Goal: Find specific page/section: Find specific page/section

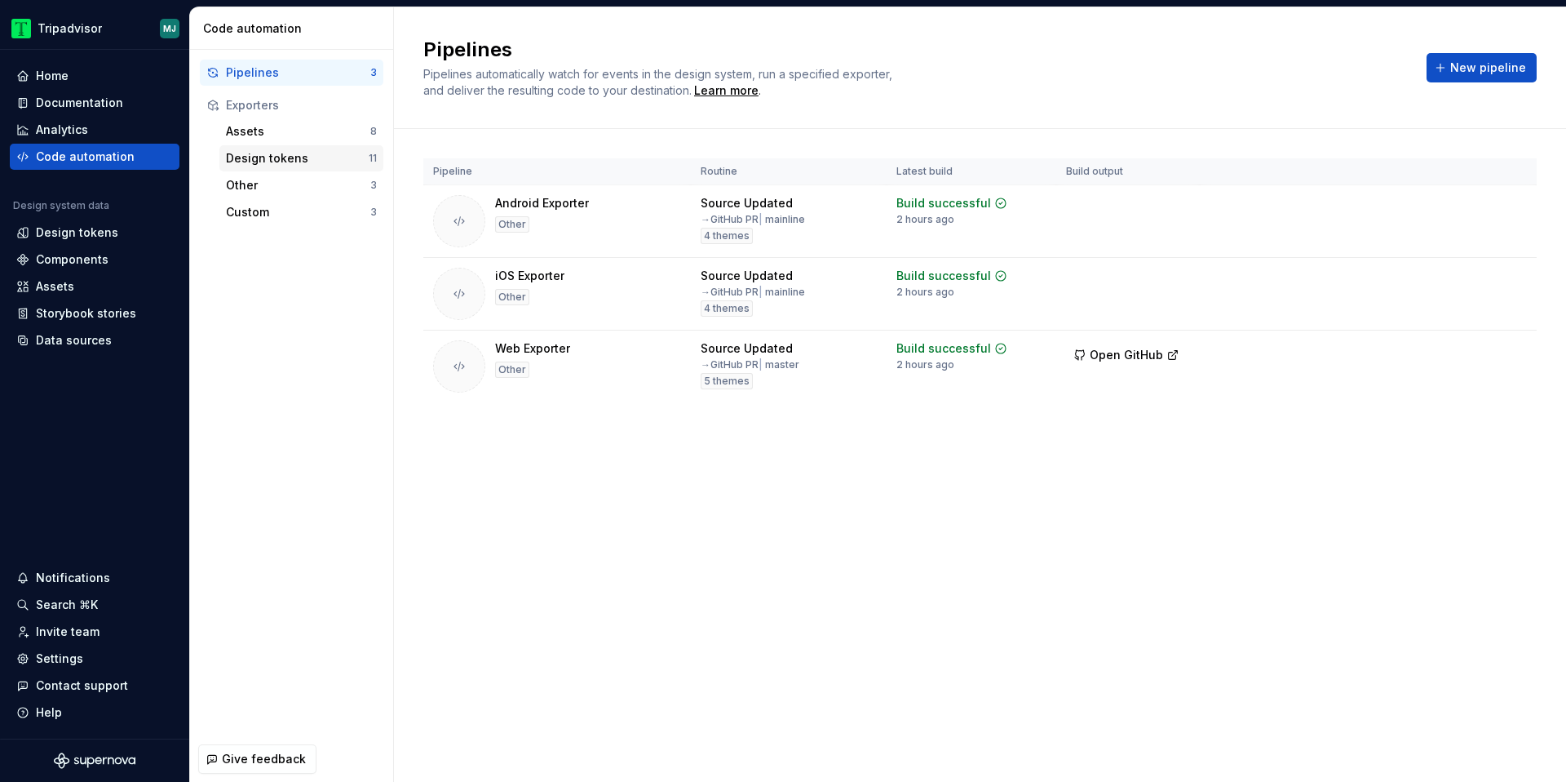
click at [343, 158] on div "Design tokens" at bounding box center [297, 158] width 143 height 16
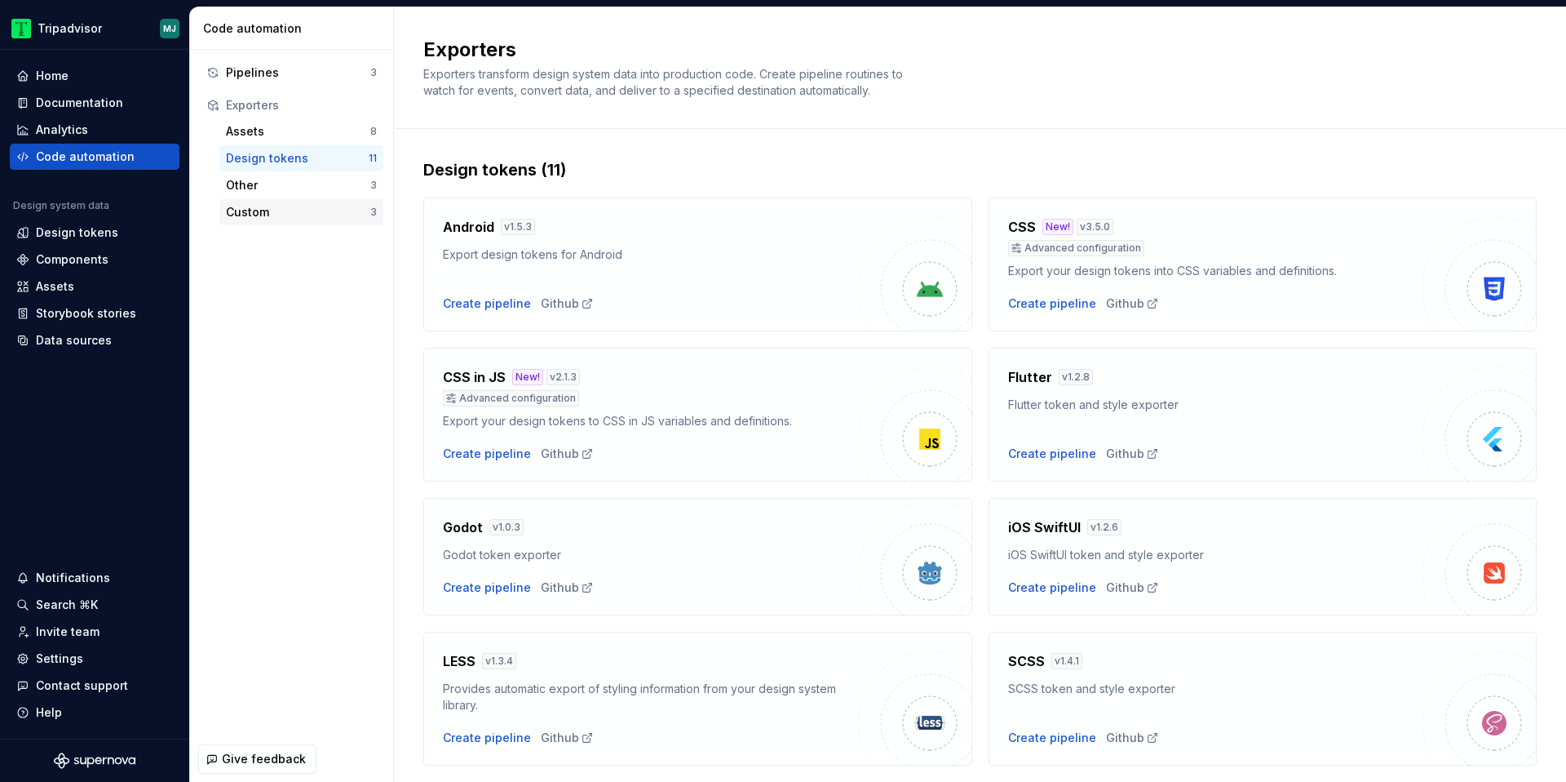
click at [314, 210] on div "Custom" at bounding box center [298, 212] width 144 height 16
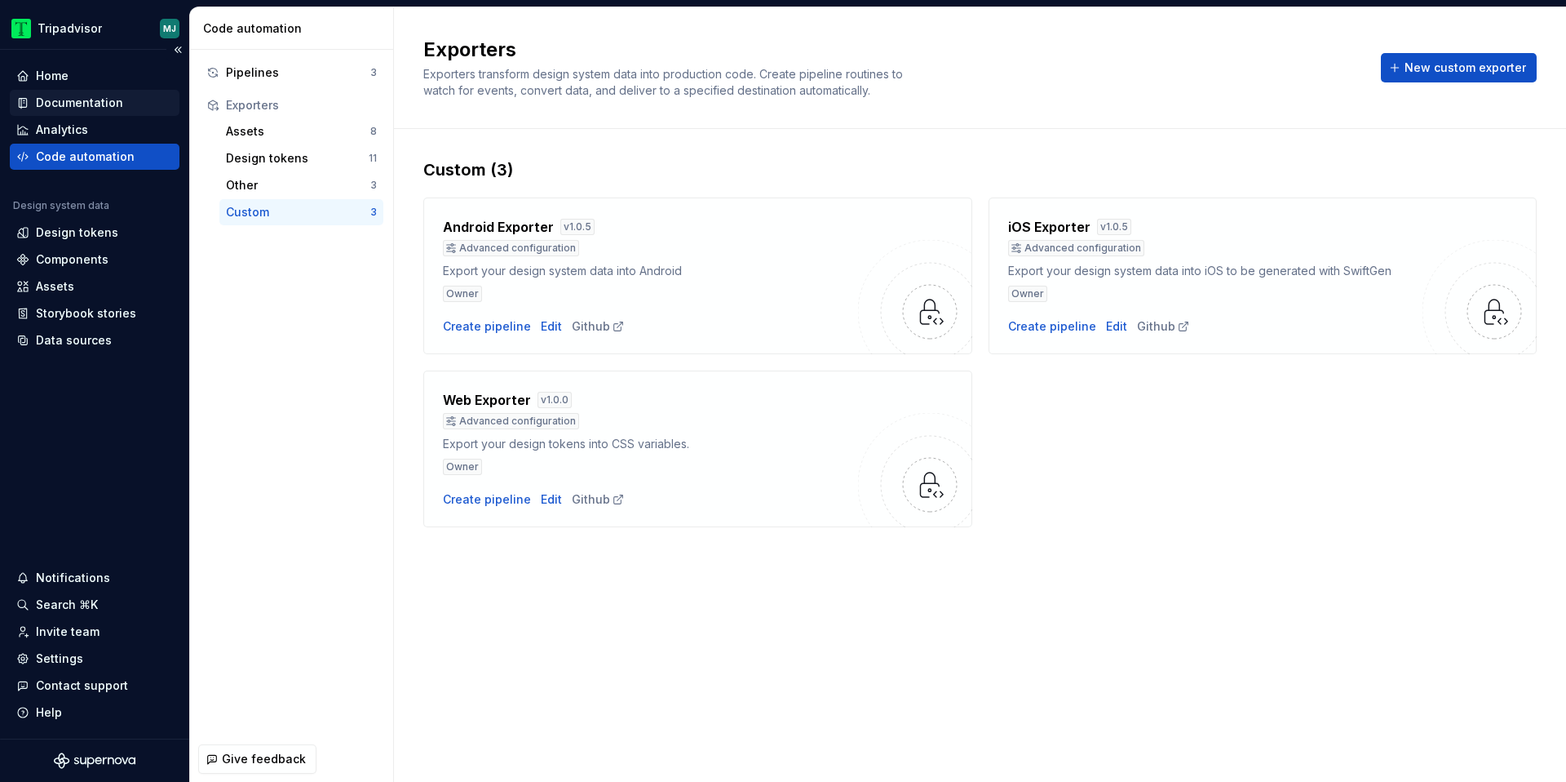
click at [70, 101] on div "Documentation" at bounding box center [79, 103] width 87 height 16
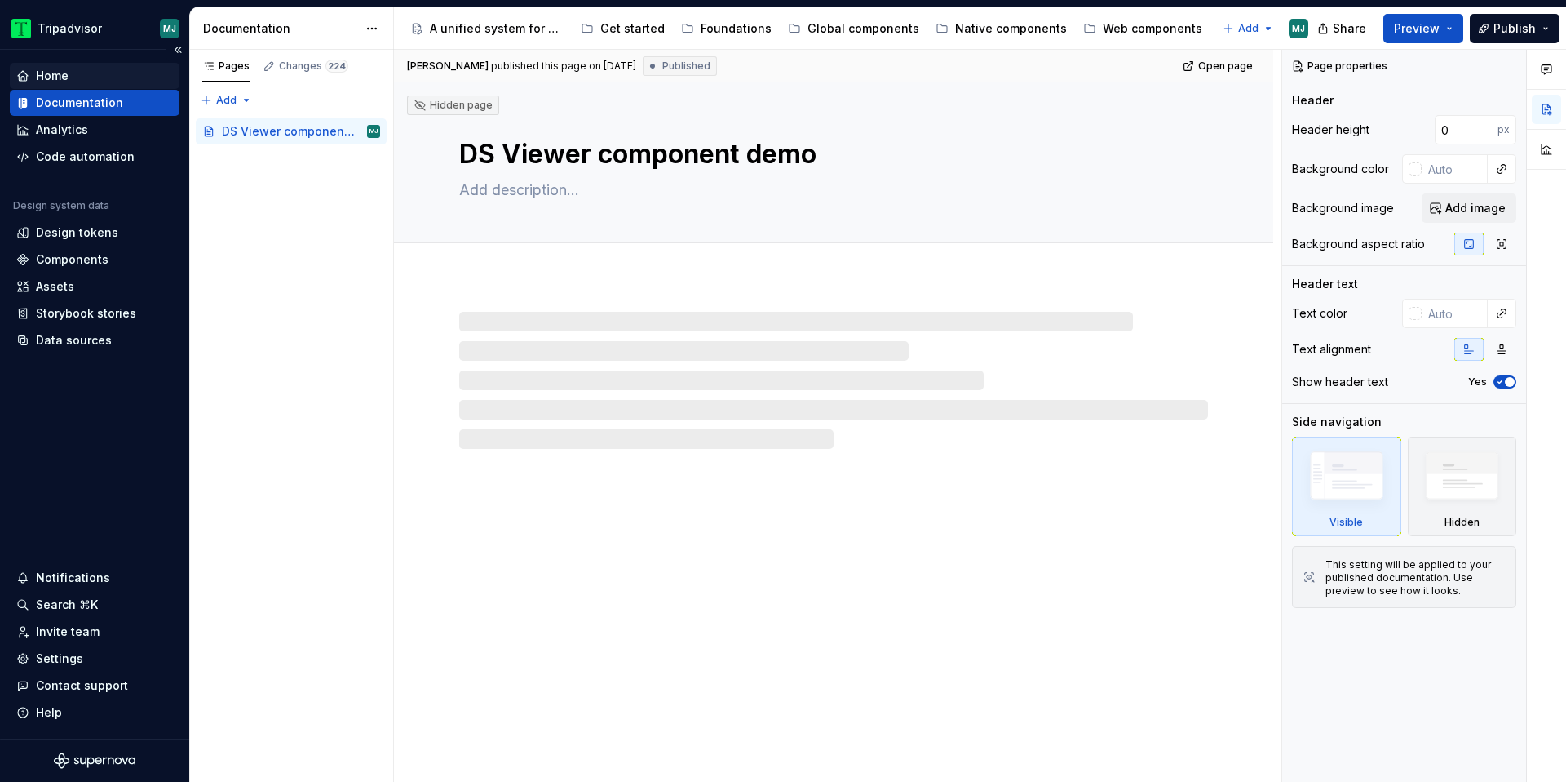
type textarea "*"
click at [85, 230] on div "Design tokens" at bounding box center [77, 232] width 82 height 16
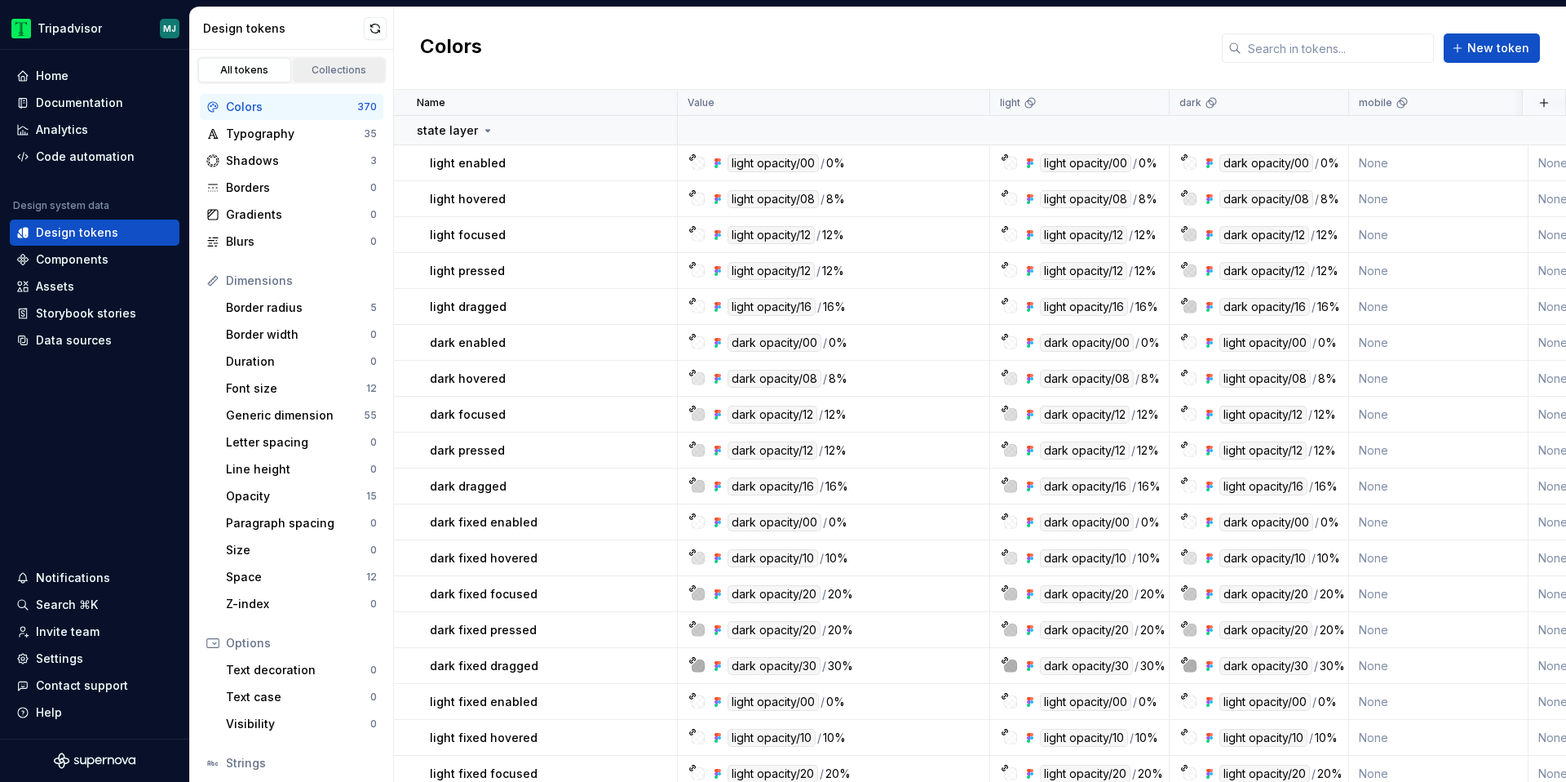
click at [322, 76] on div "Collections" at bounding box center [340, 70] width 82 height 13
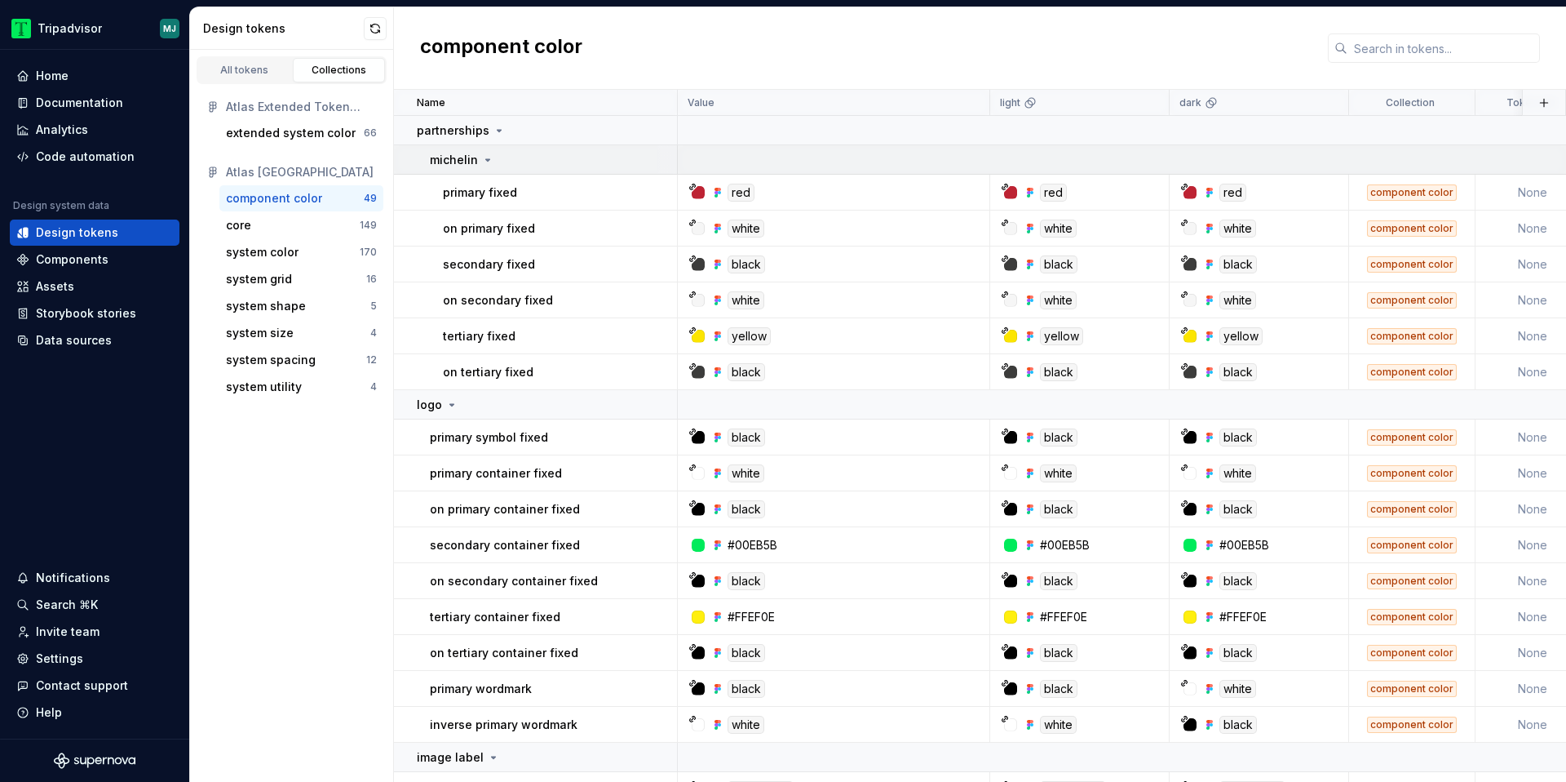
click at [498, 158] on div "michelin" at bounding box center [553, 160] width 246 height 16
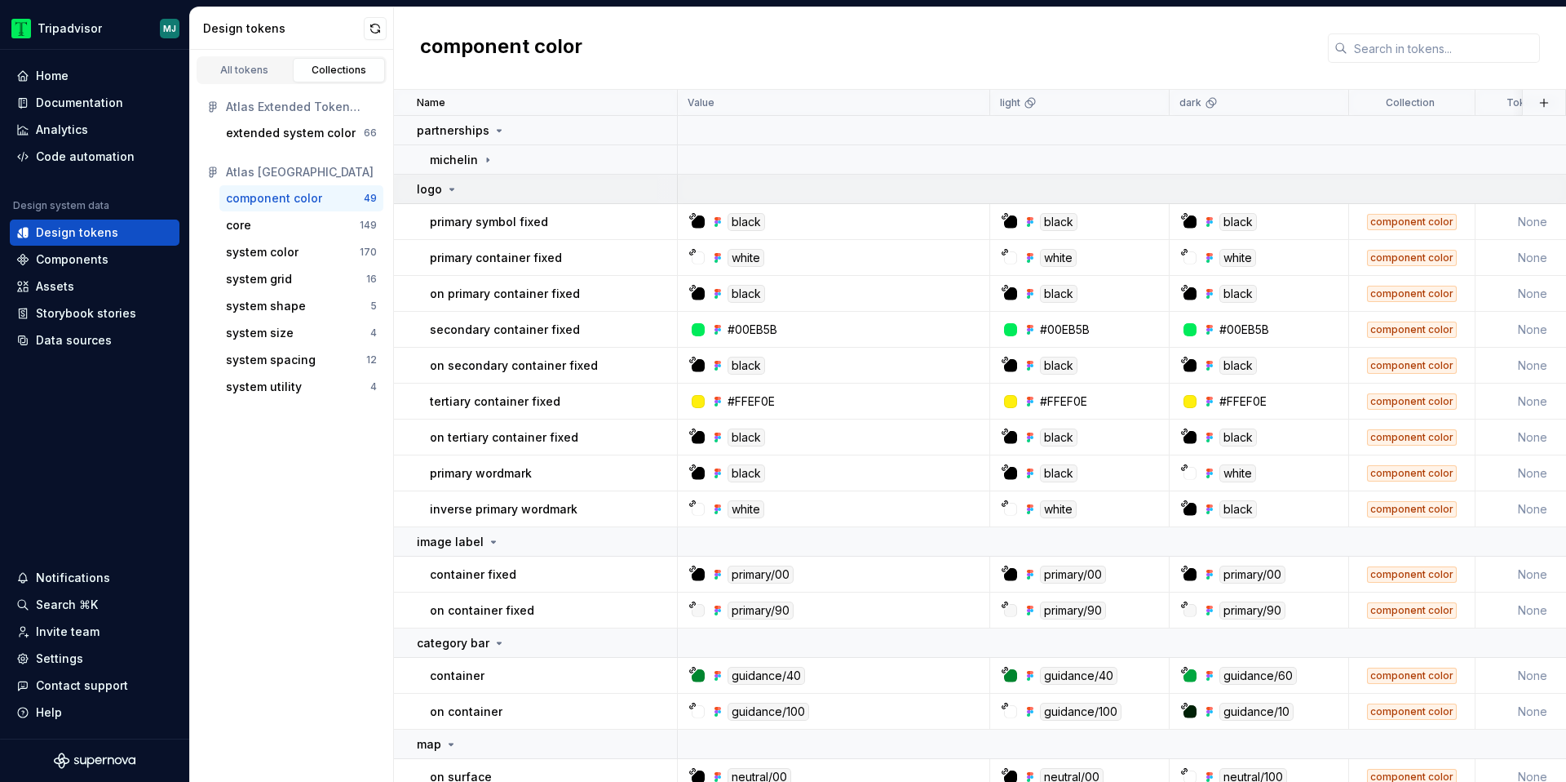
click at [465, 192] on div "logo" at bounding box center [546, 189] width 259 height 16
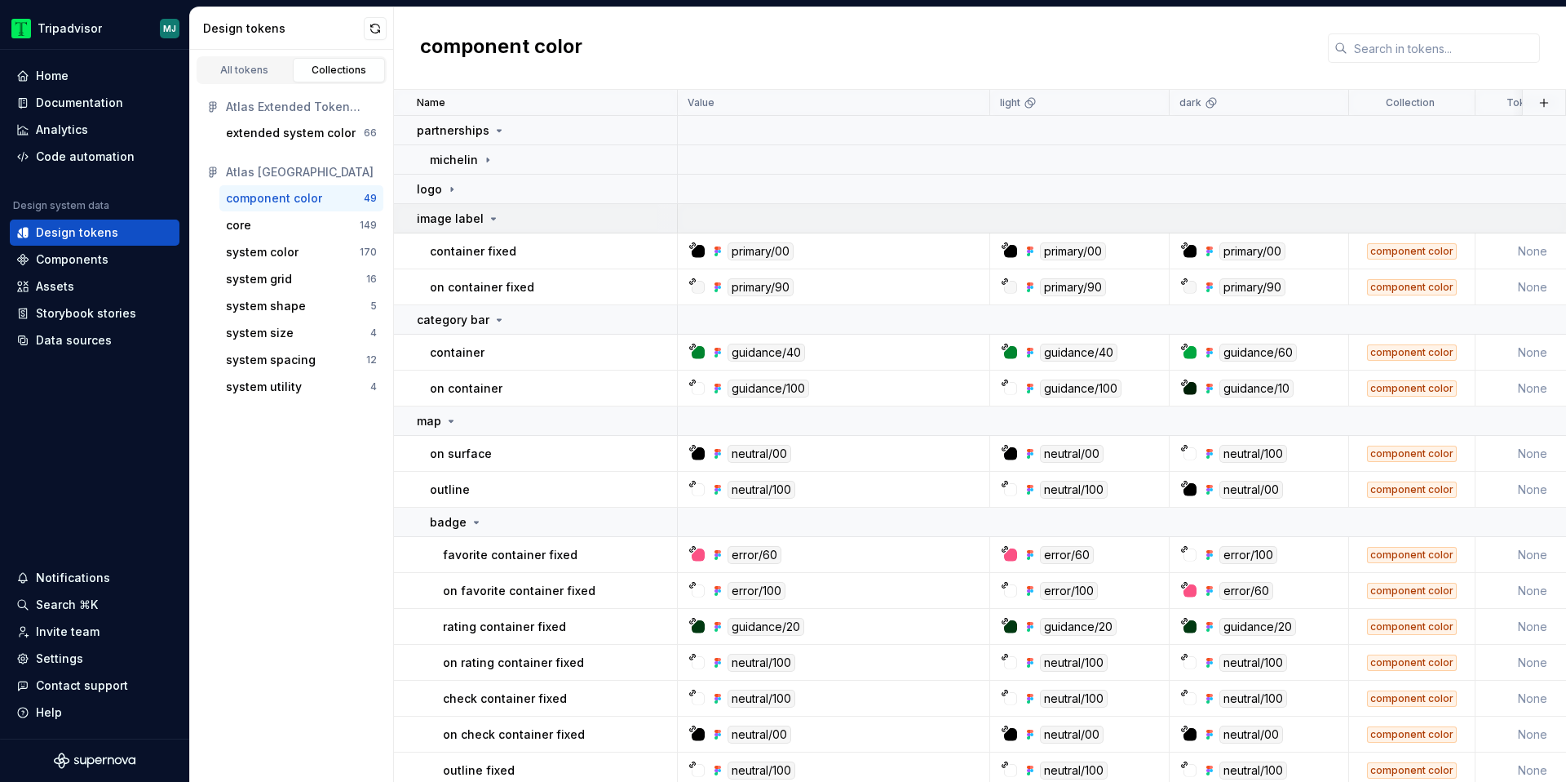
click at [476, 207] on td "image label" at bounding box center [536, 218] width 284 height 29
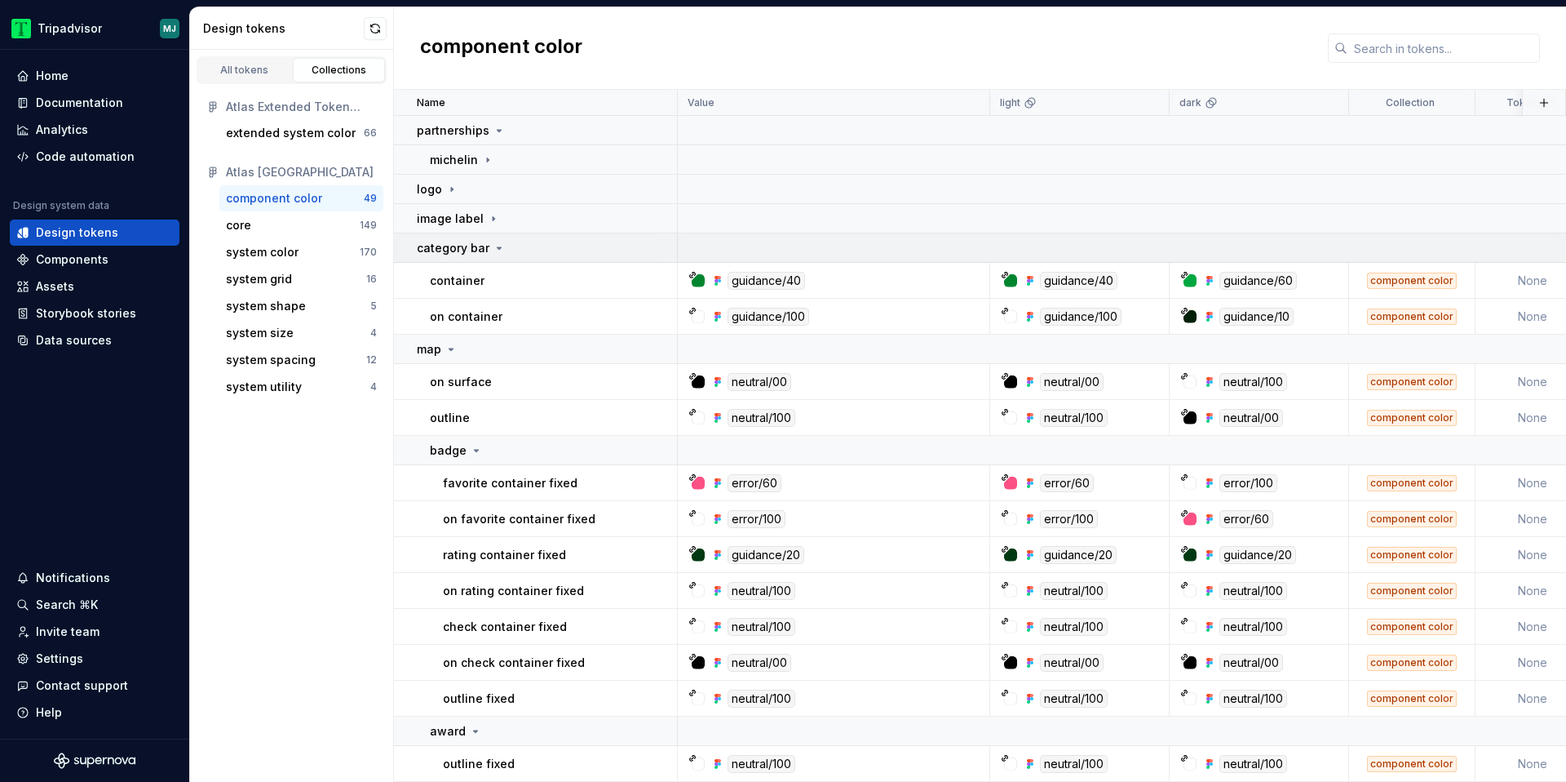
click at [476, 241] on p "category bar" at bounding box center [453, 248] width 73 height 16
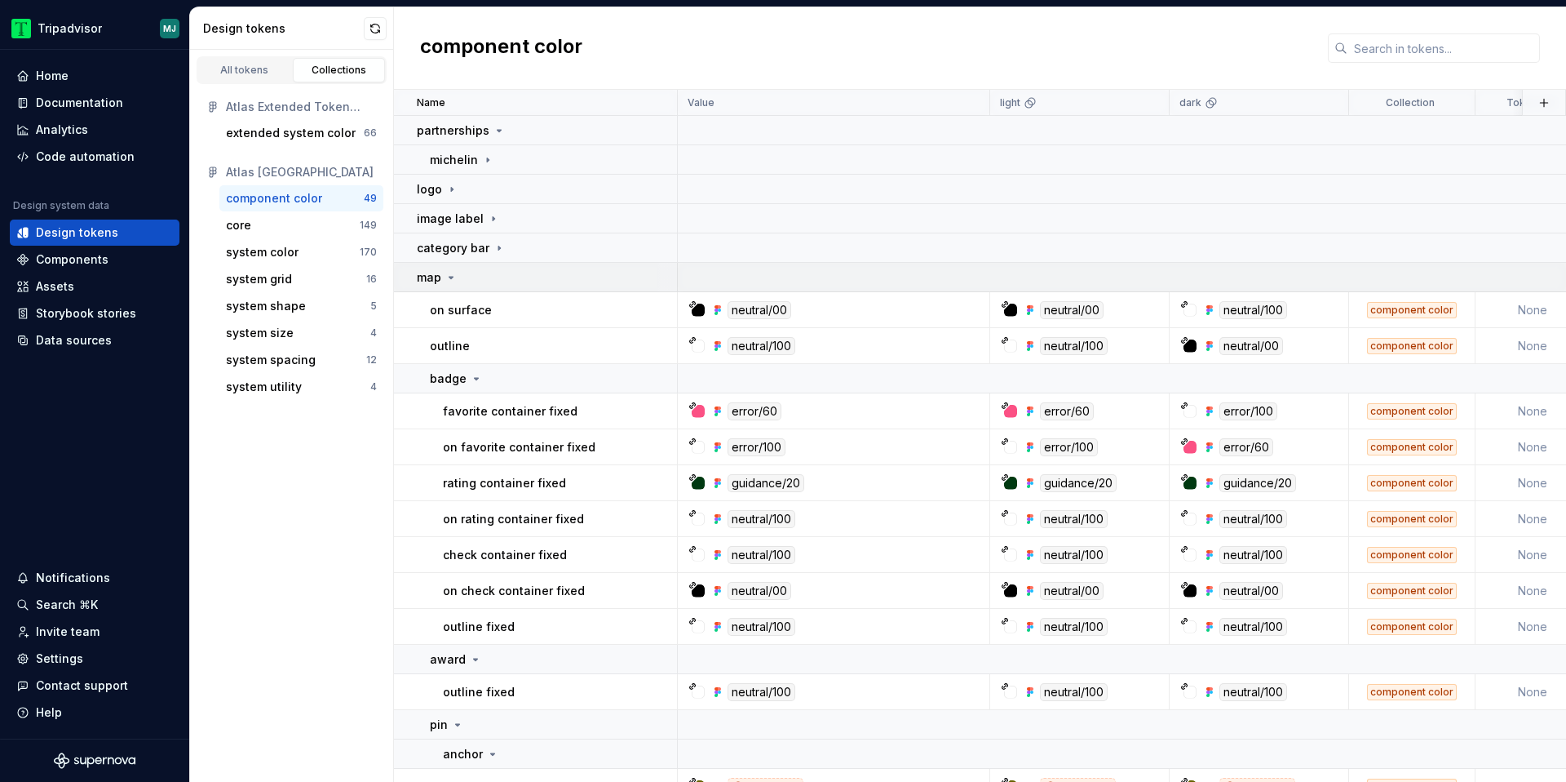
click at [473, 281] on div "map" at bounding box center [546, 277] width 259 height 16
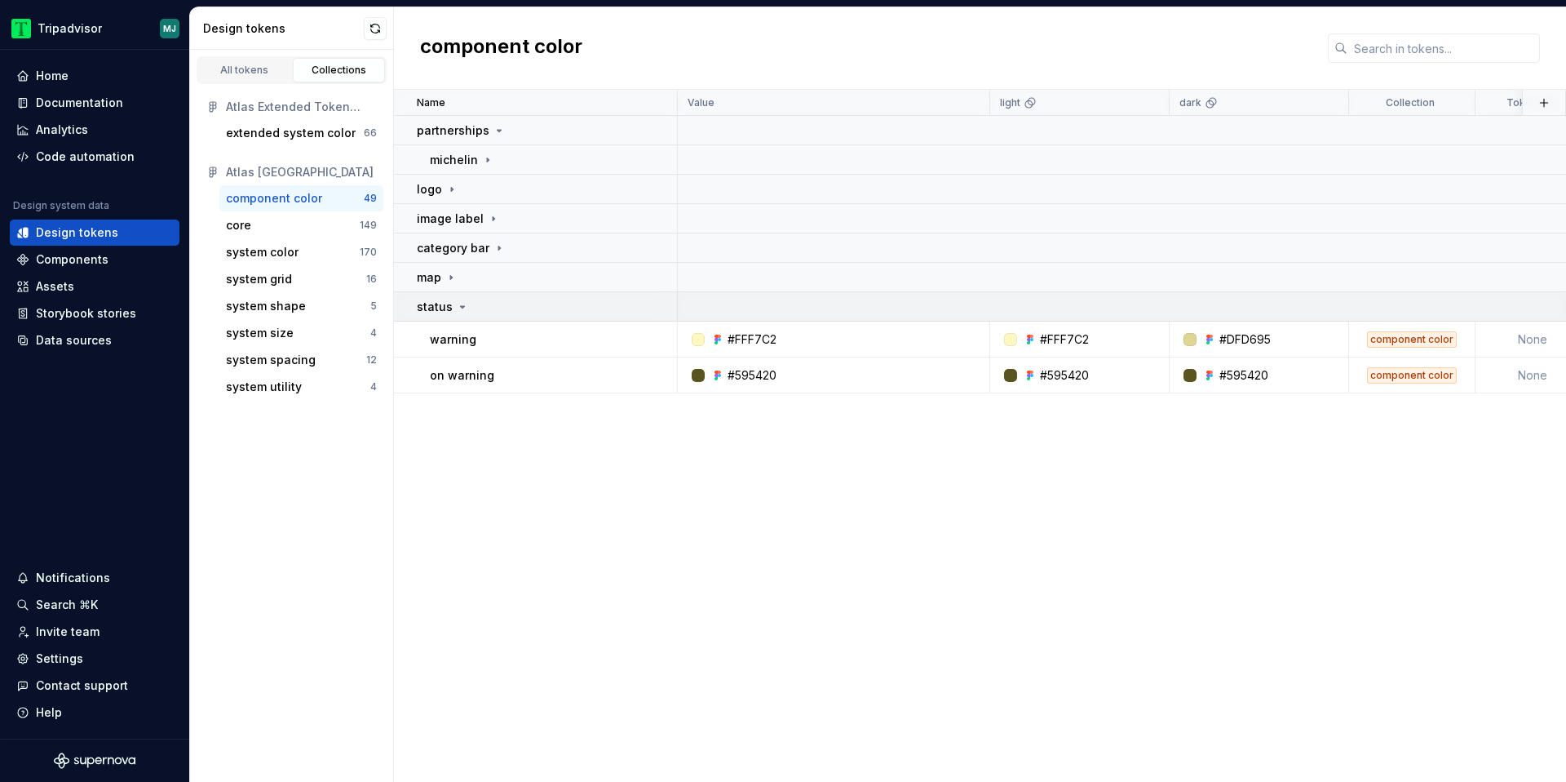
click at [471, 300] on div "status" at bounding box center [546, 307] width 259 height 16
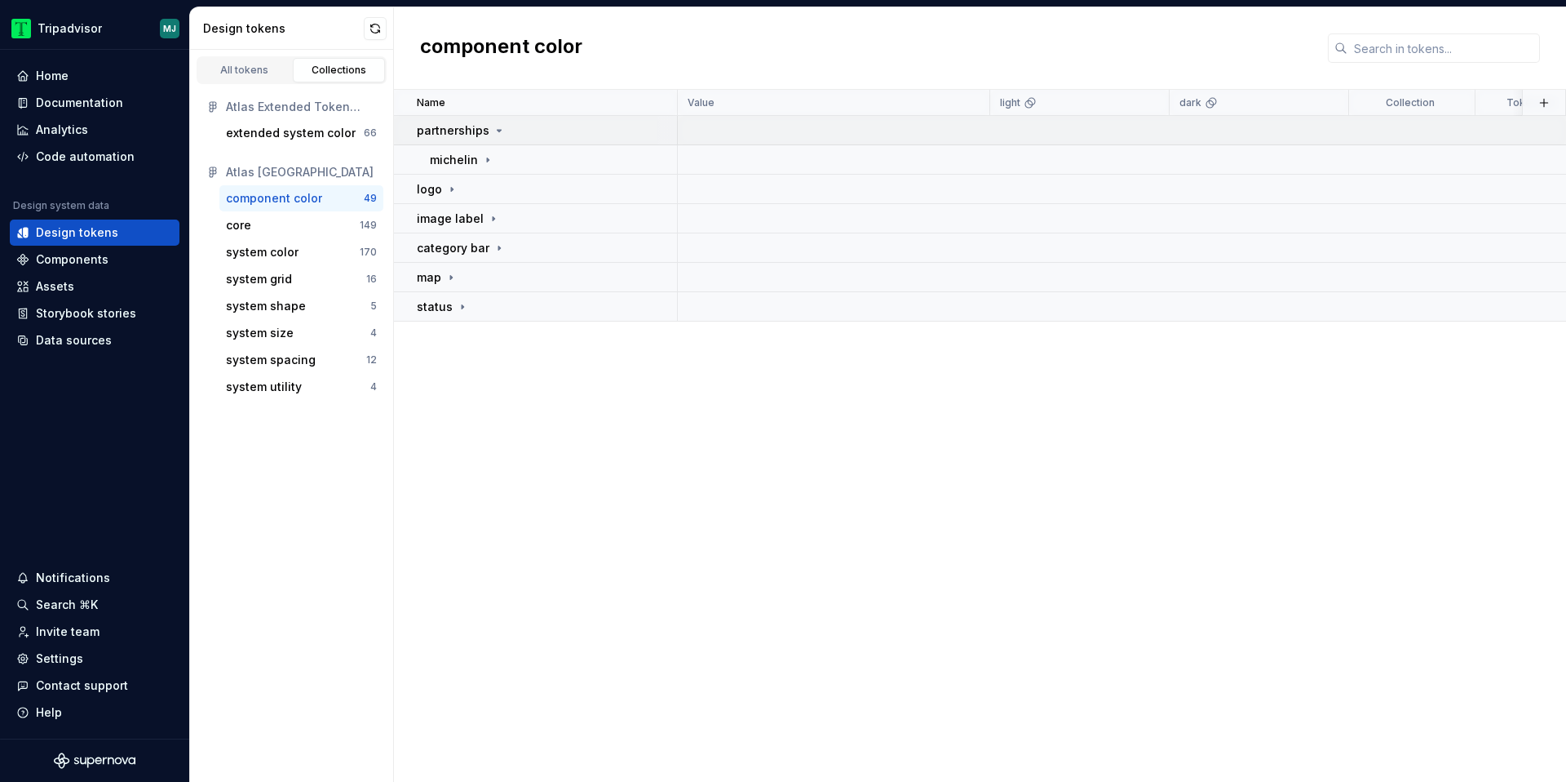
click at [472, 130] on p "partnerships" at bounding box center [453, 130] width 73 height 16
click at [591, 165] on div "logo" at bounding box center [546, 160] width 259 height 16
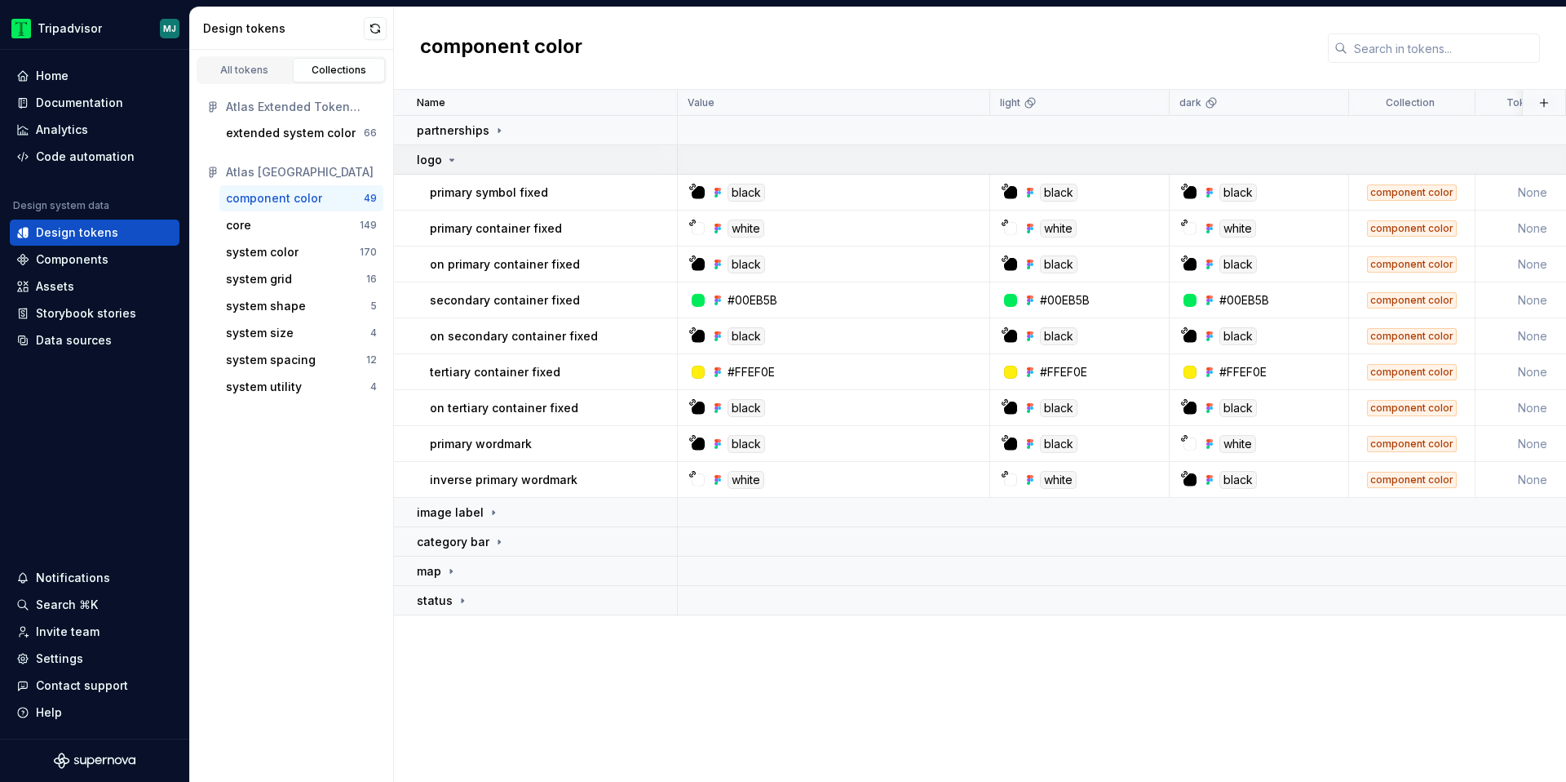
click at [609, 162] on div "logo" at bounding box center [546, 160] width 259 height 16
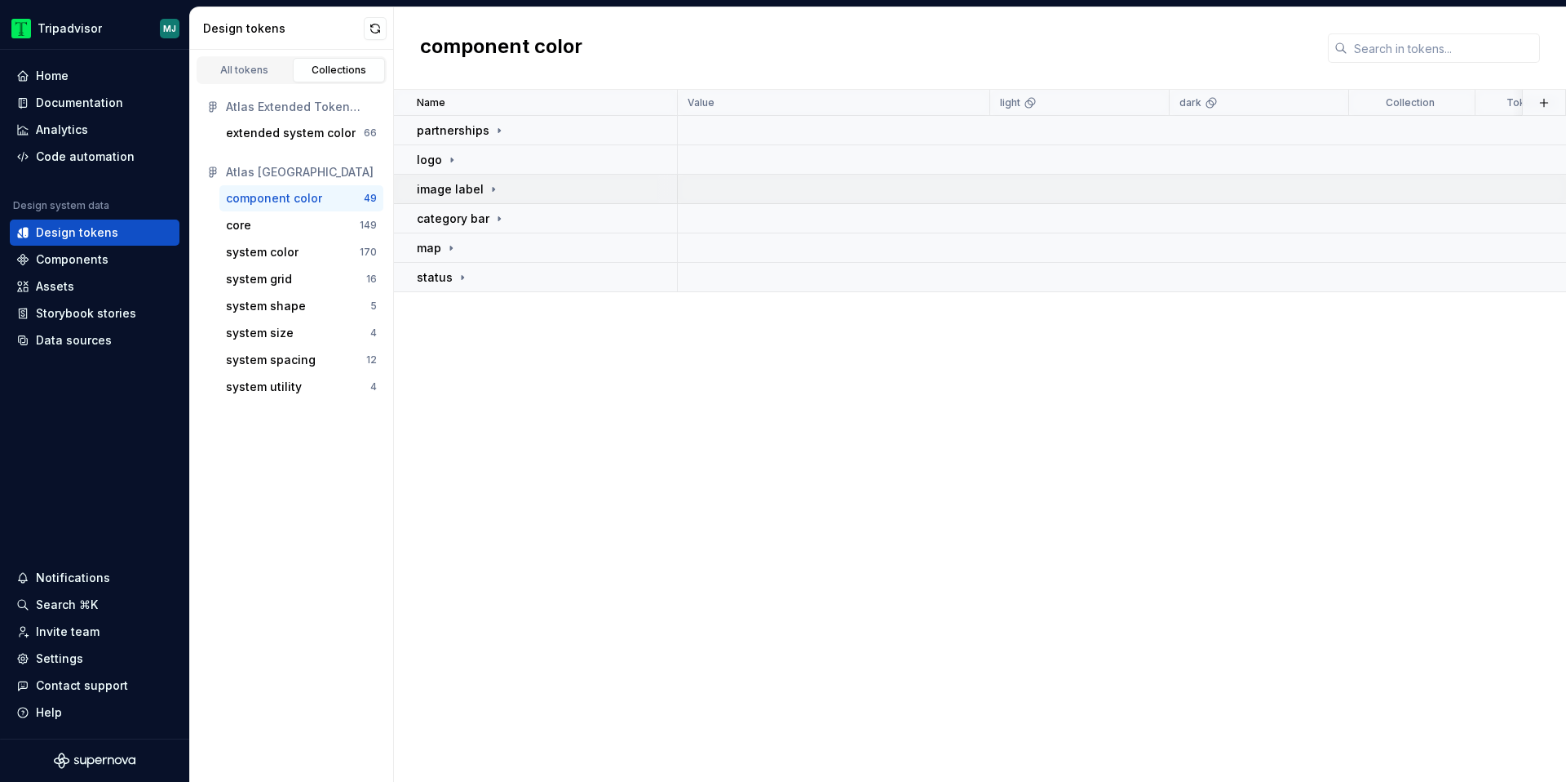
click at [478, 185] on p "image label" at bounding box center [450, 189] width 67 height 16
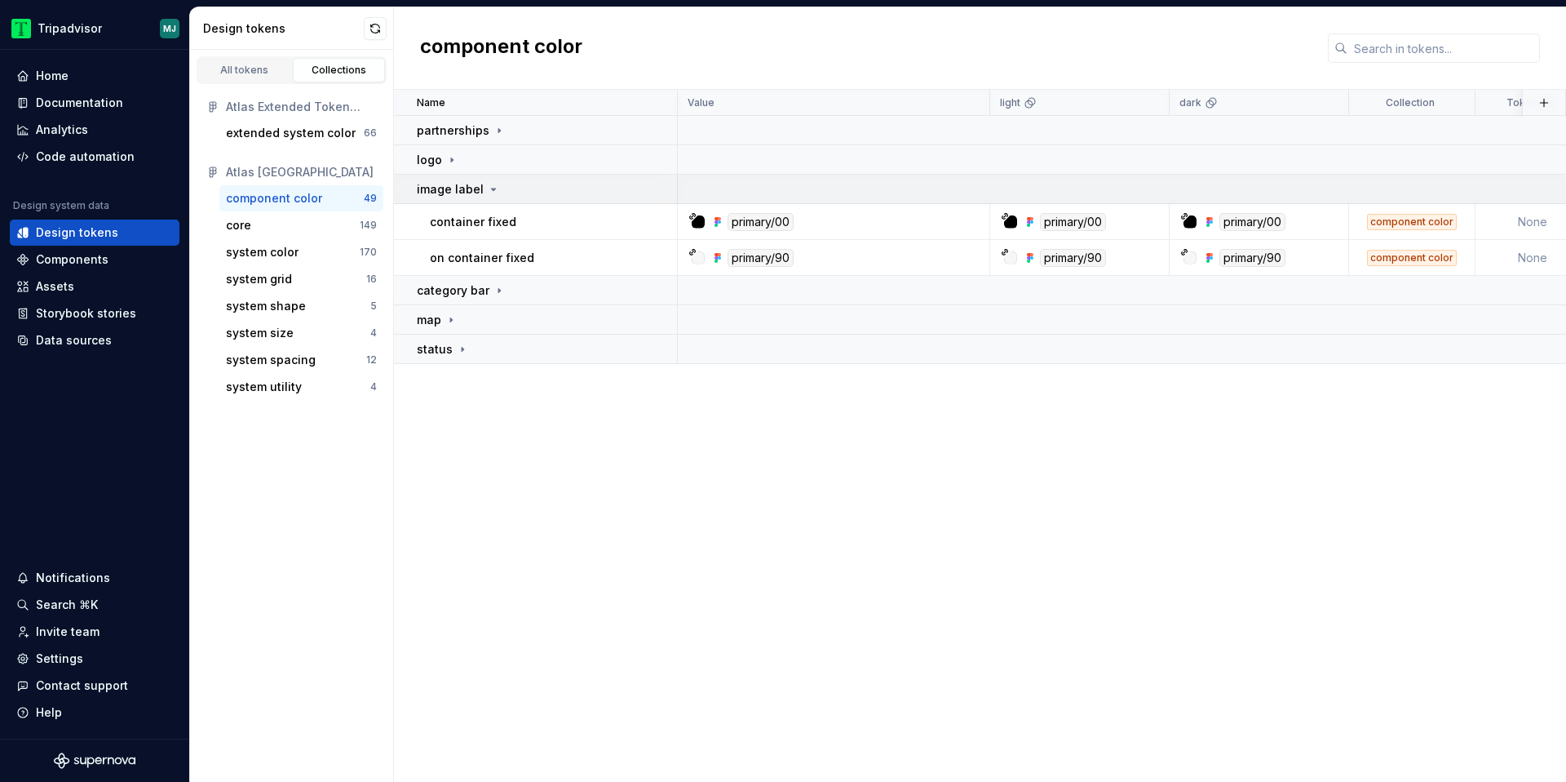
click at [502, 187] on div "image label" at bounding box center [546, 189] width 259 height 16
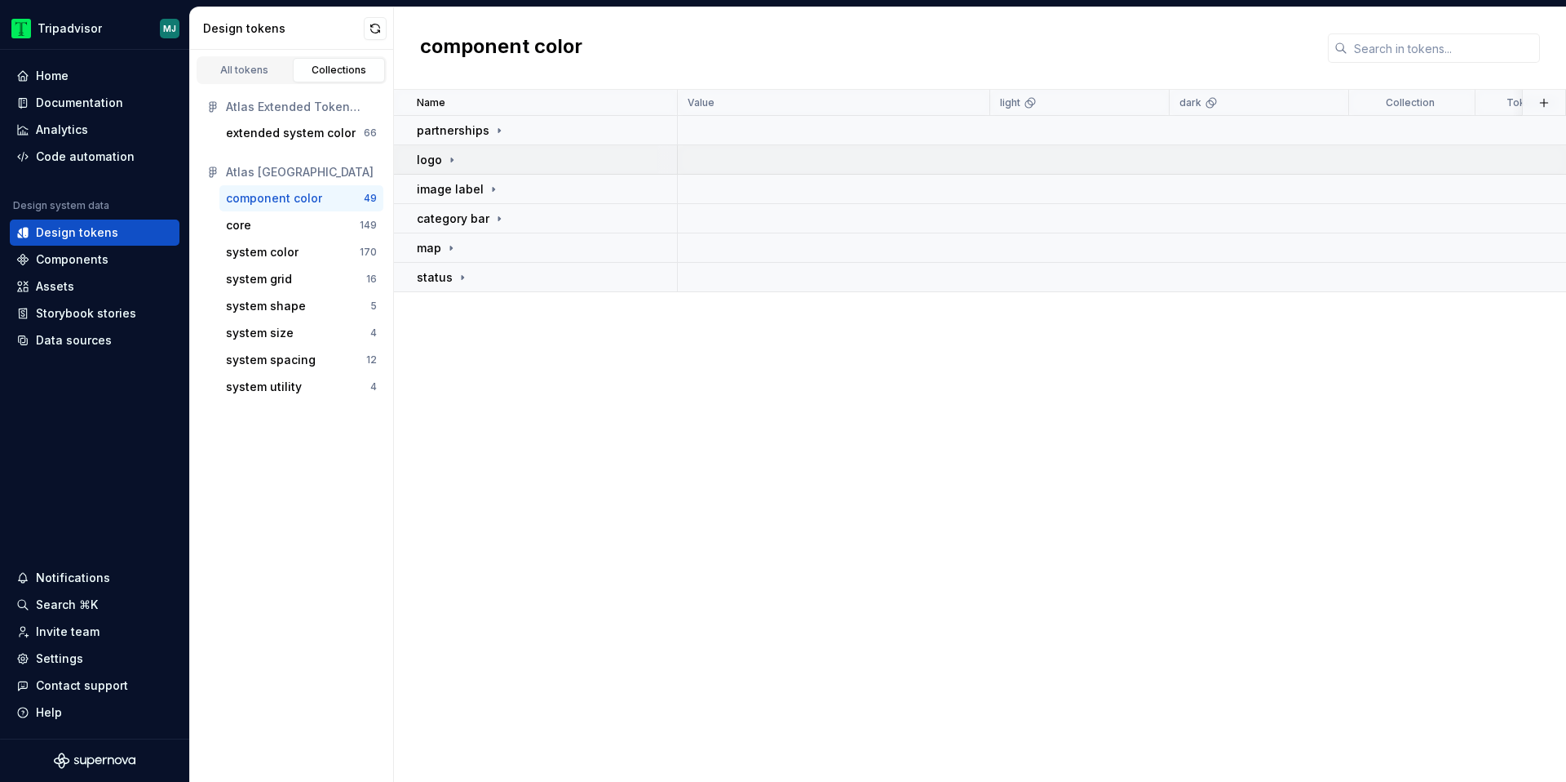
click at [480, 149] on td "logo" at bounding box center [536, 159] width 284 height 29
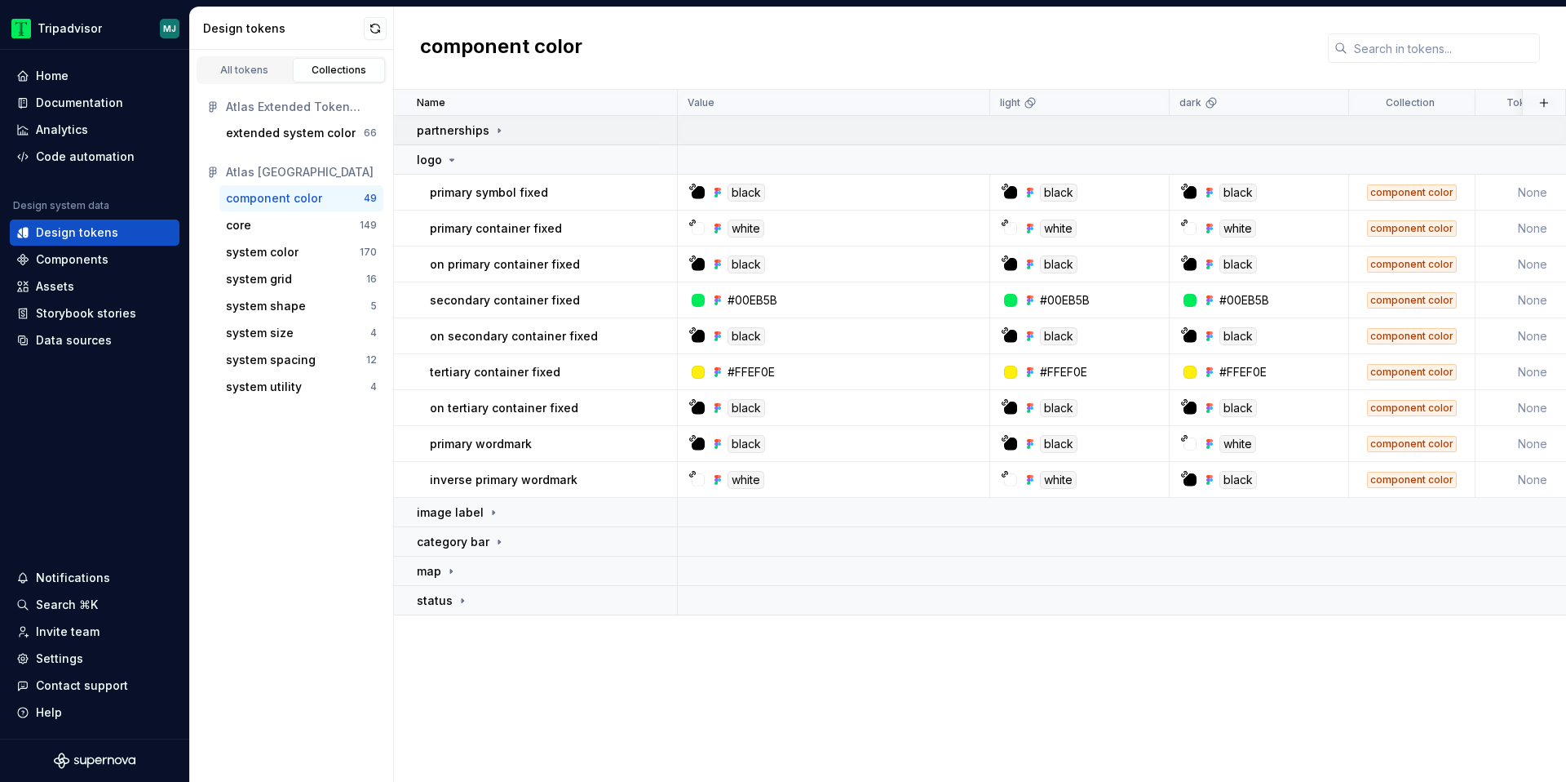
click at [501, 130] on icon at bounding box center [499, 130] width 13 height 13
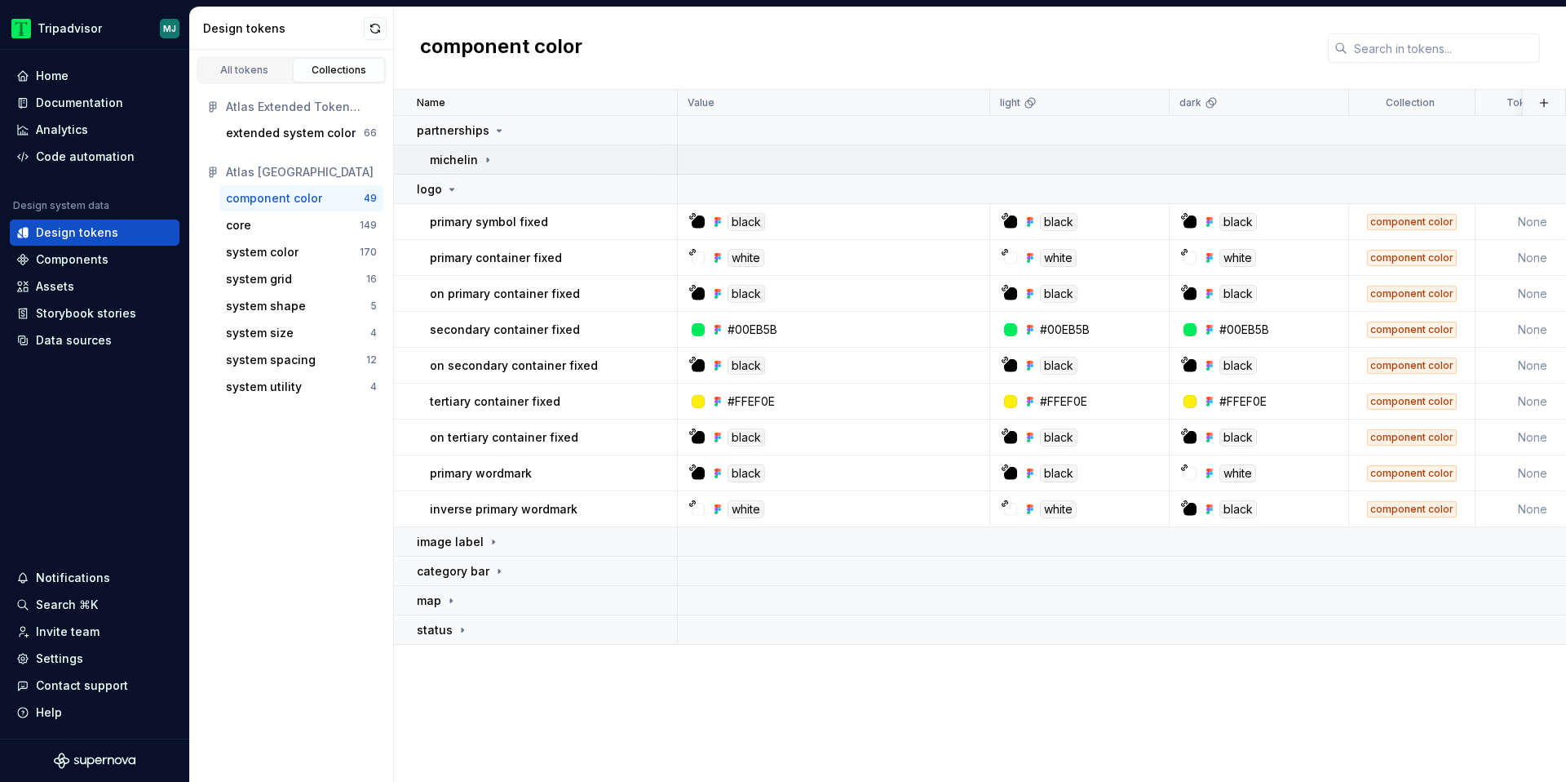
click at [500, 147] on td "michelin" at bounding box center [536, 159] width 284 height 29
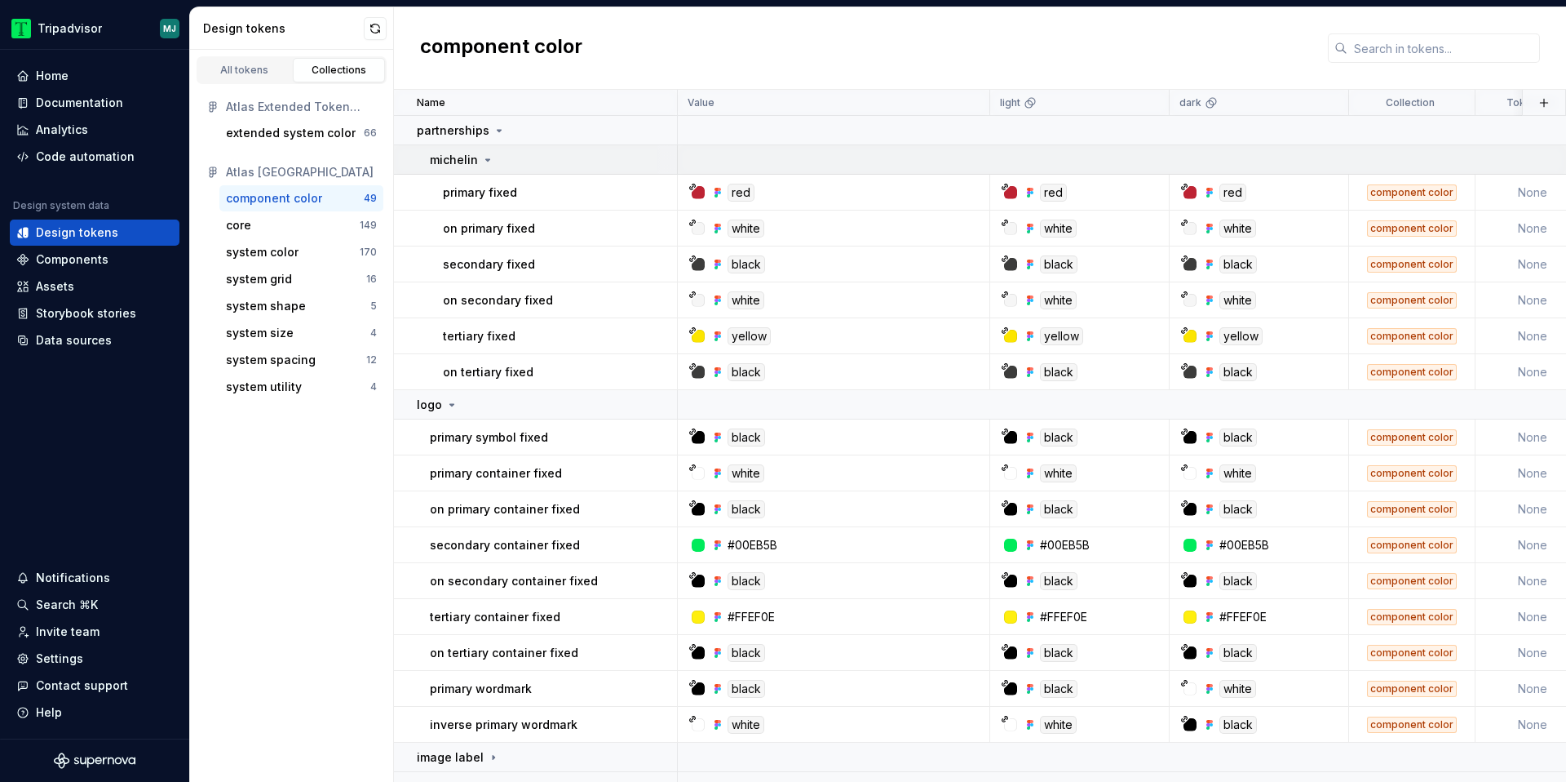
click at [505, 154] on div "michelin" at bounding box center [553, 160] width 246 height 16
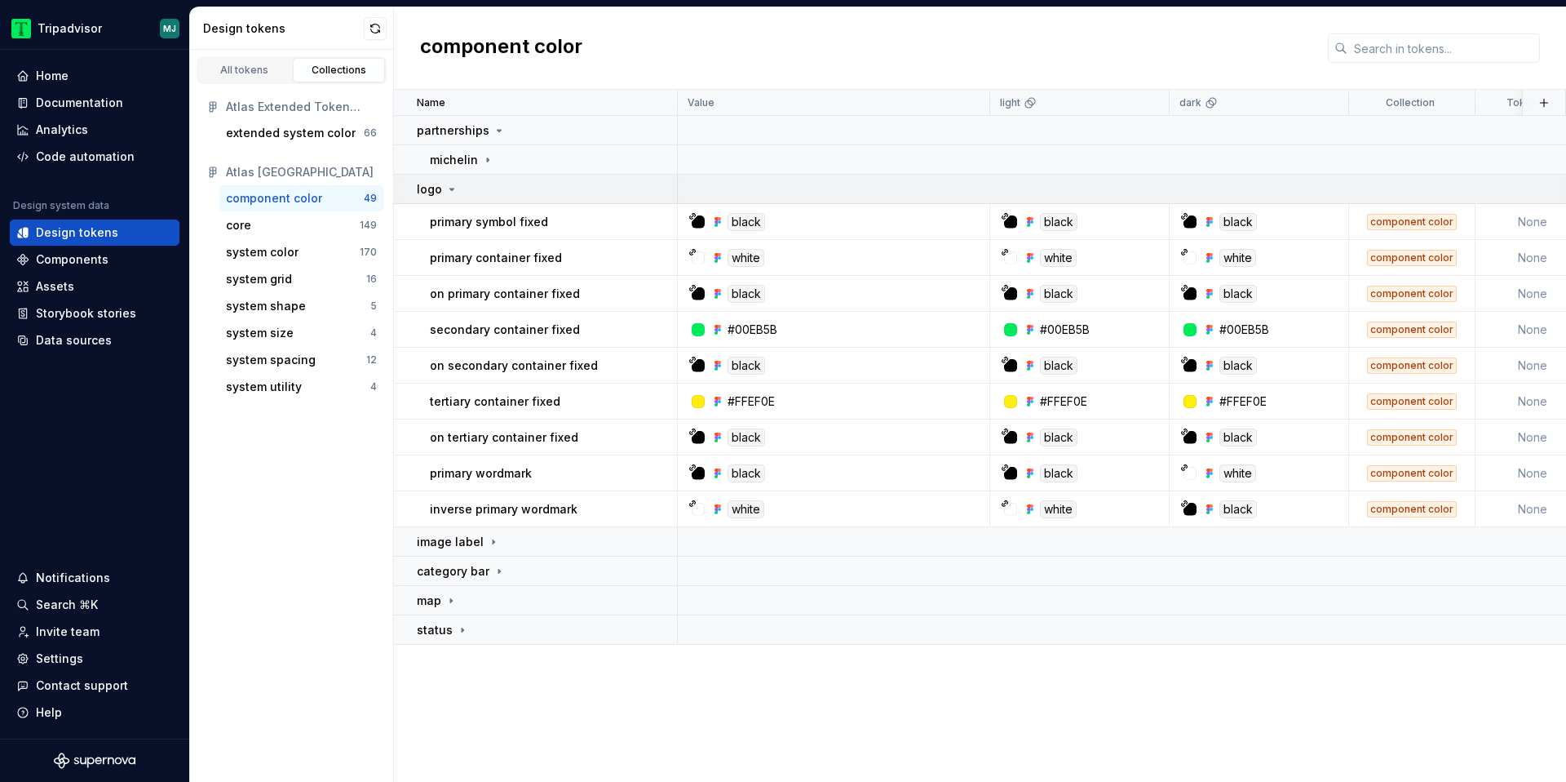
click at [476, 188] on div "logo" at bounding box center [546, 189] width 259 height 16
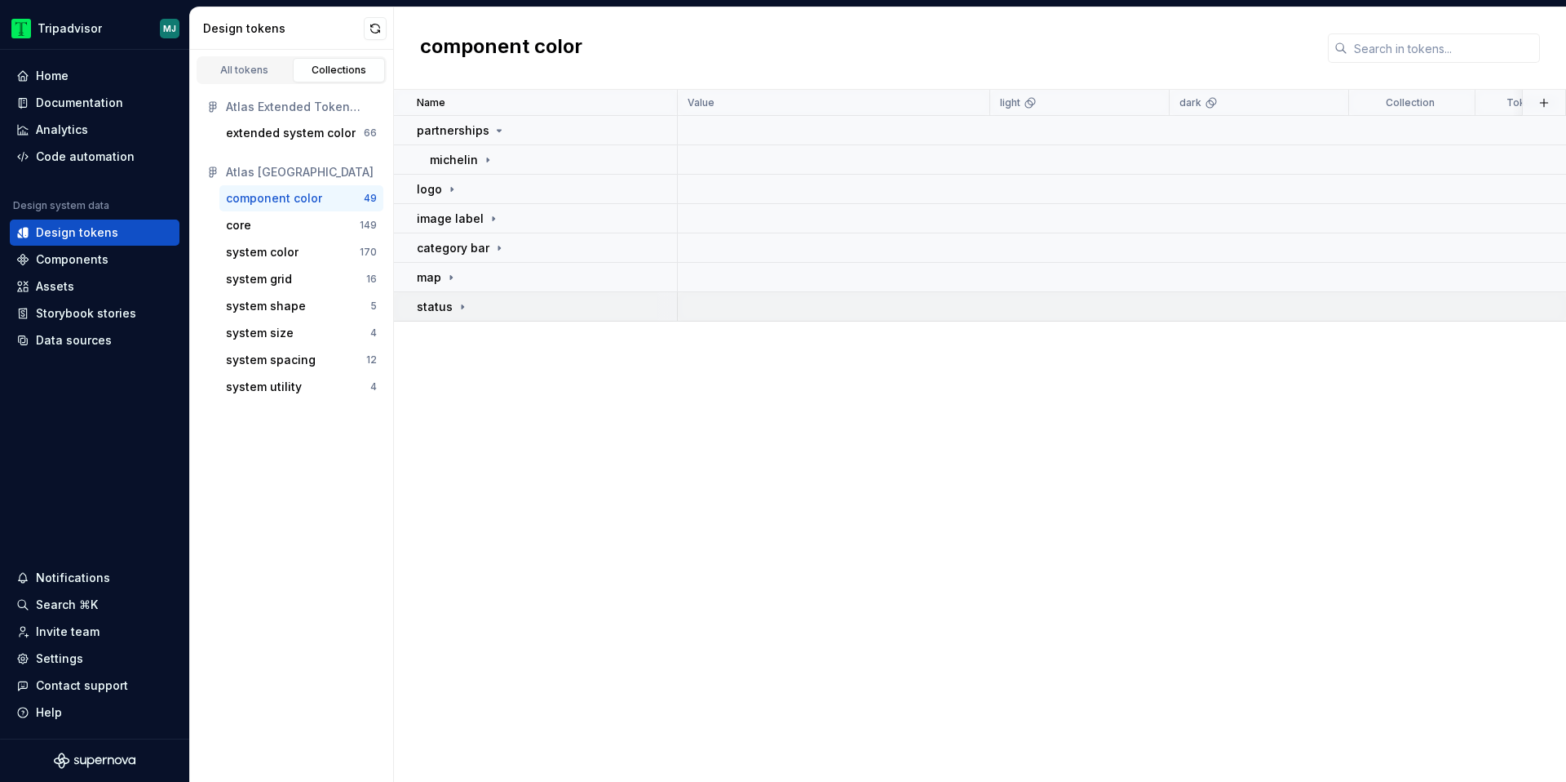
click at [467, 308] on div "status" at bounding box center [546, 307] width 259 height 16
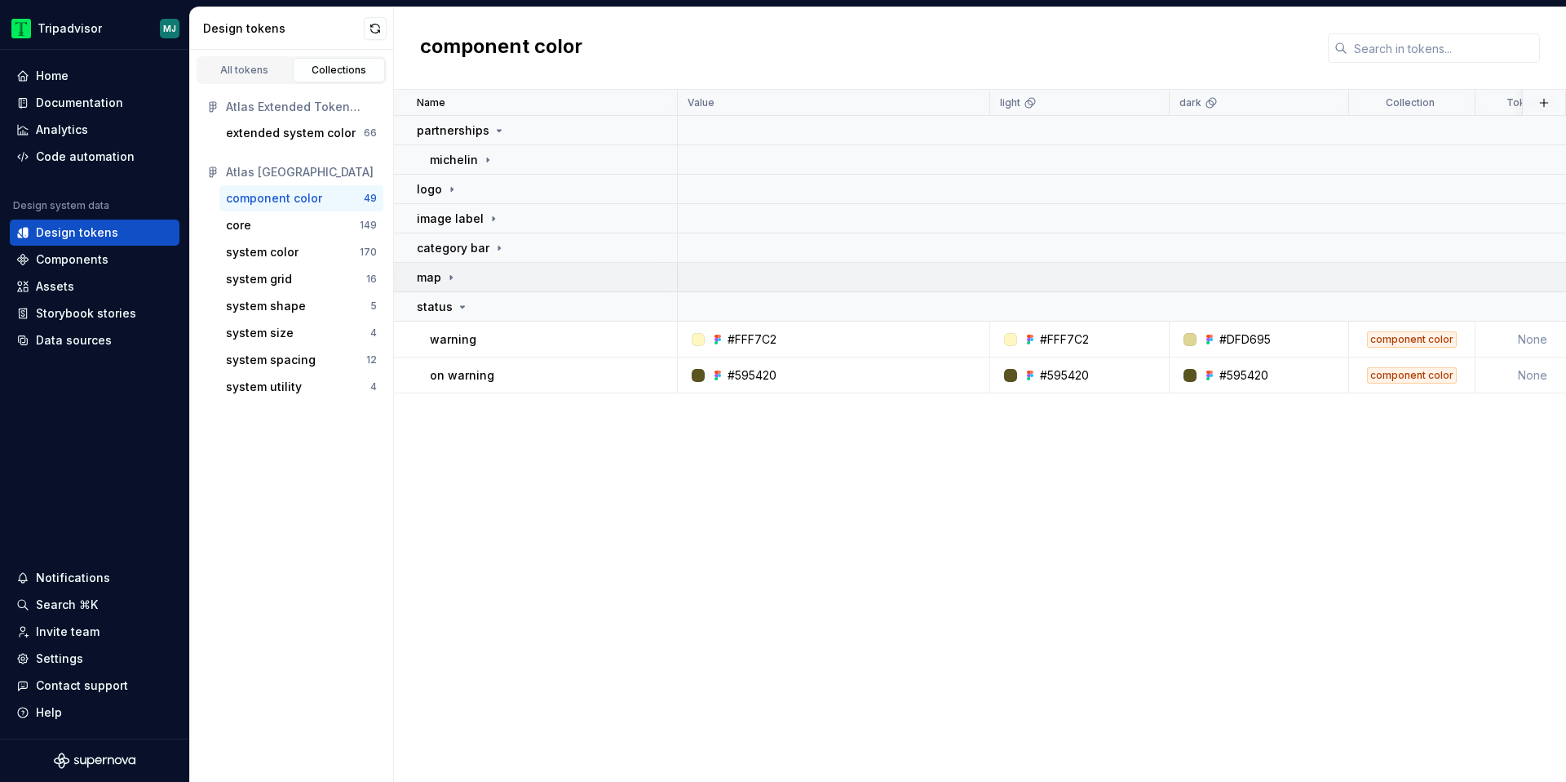
click at [481, 266] on td "map" at bounding box center [536, 277] width 284 height 29
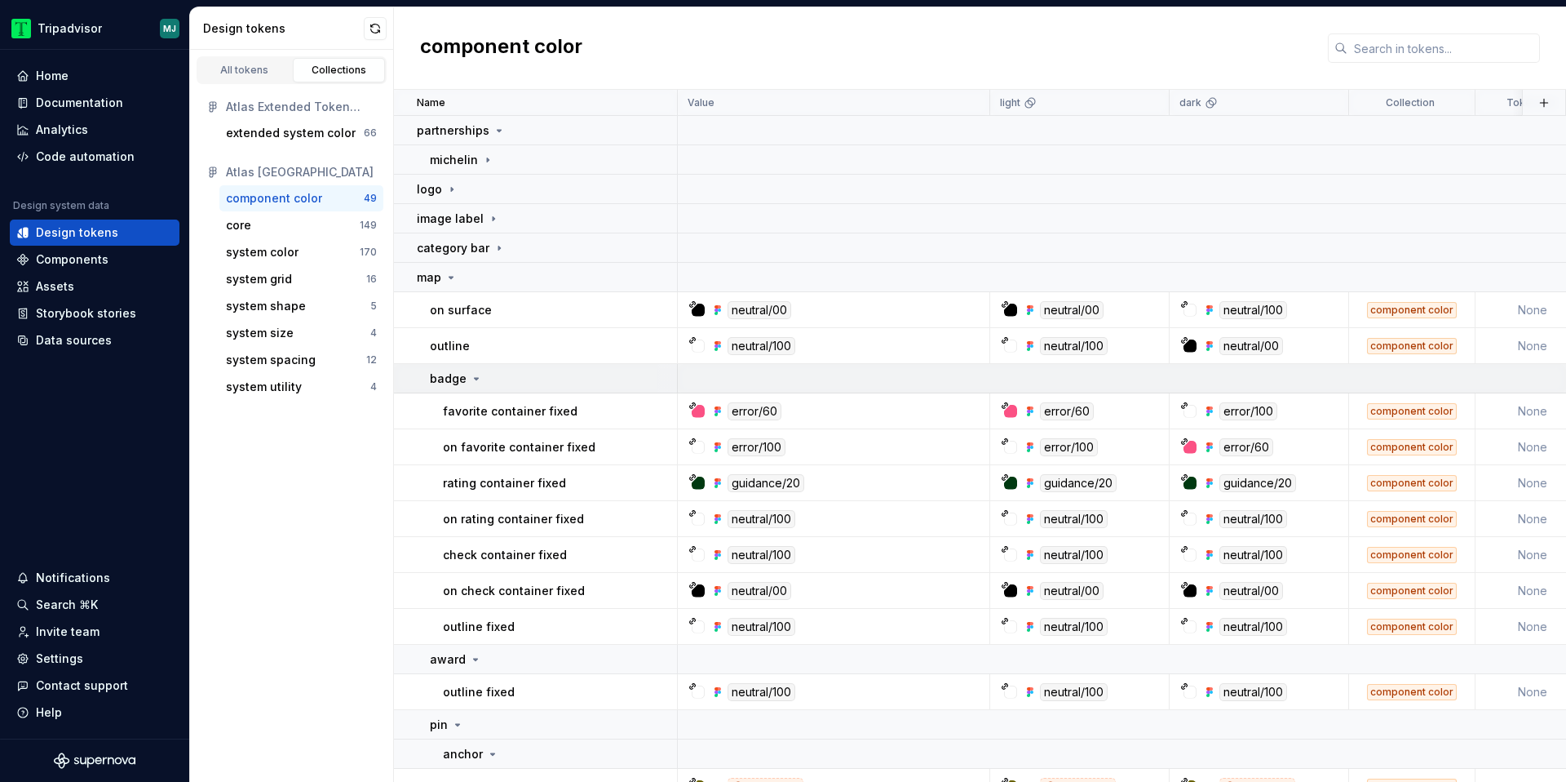
click at [470, 382] on icon at bounding box center [476, 378] width 13 height 13
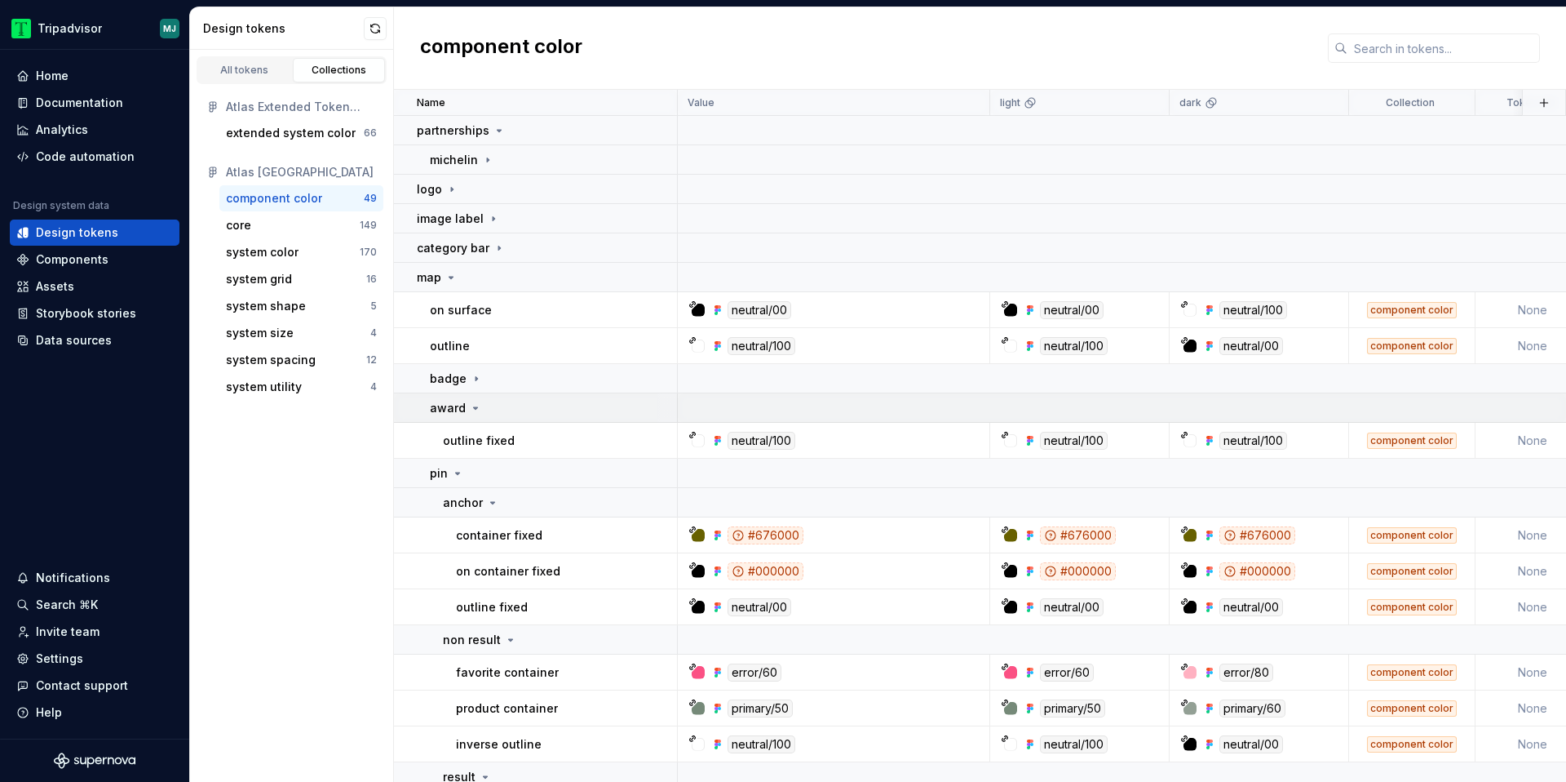
click at [463, 413] on p "award" at bounding box center [448, 408] width 36 height 16
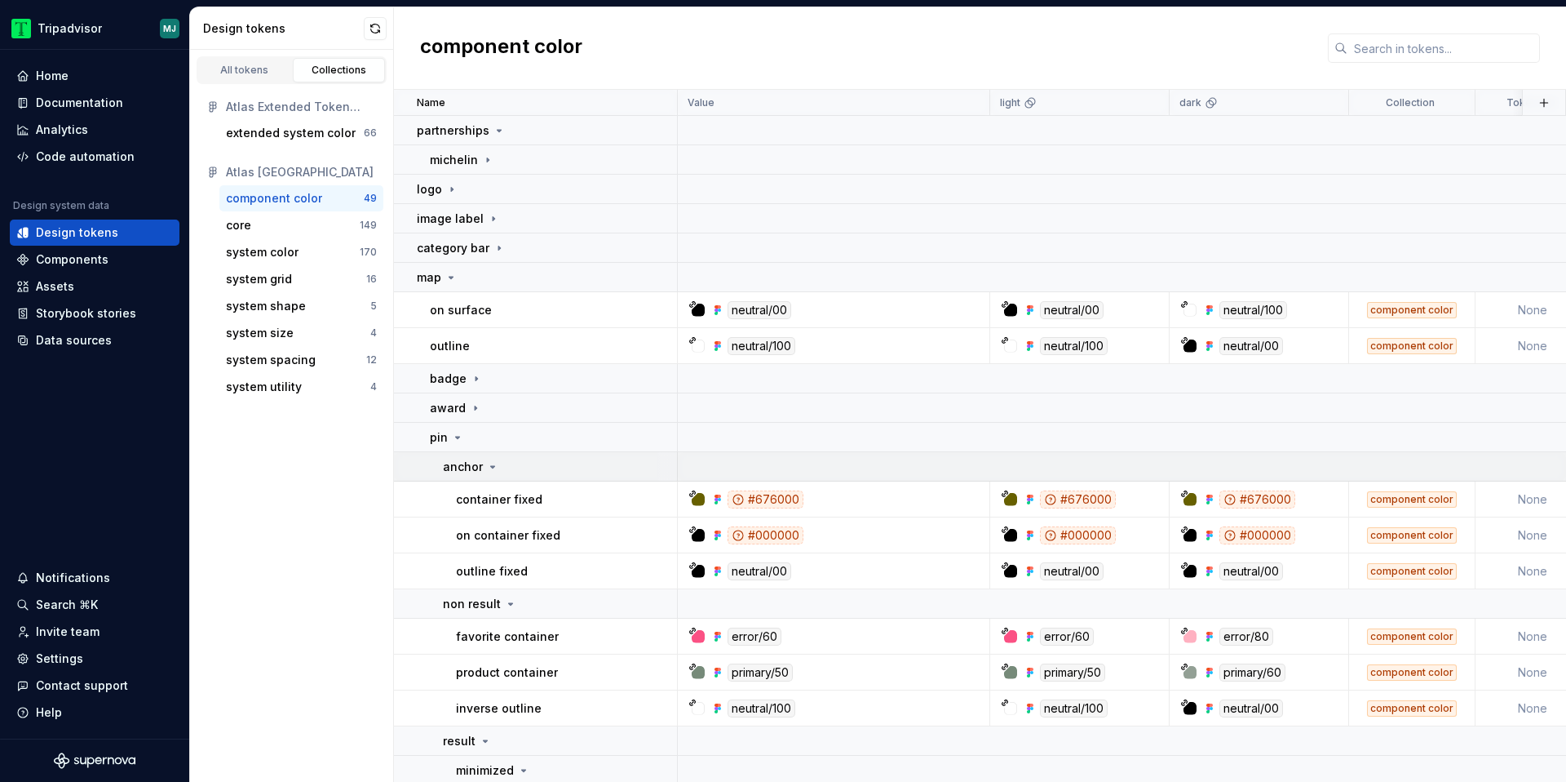
click at [465, 462] on p "anchor" at bounding box center [463, 466] width 40 height 16
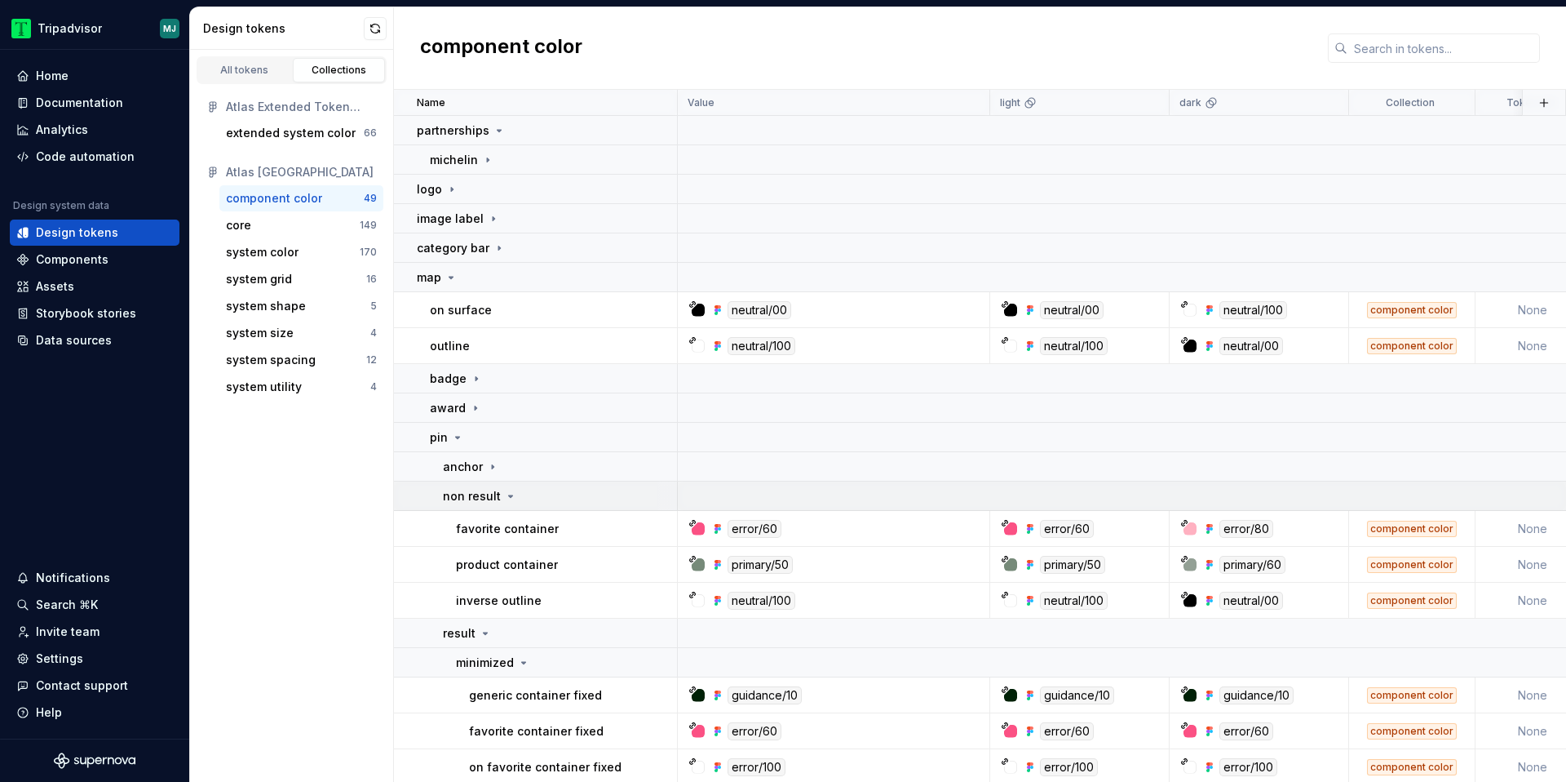
click at [493, 489] on p "non result" at bounding box center [472, 496] width 58 height 16
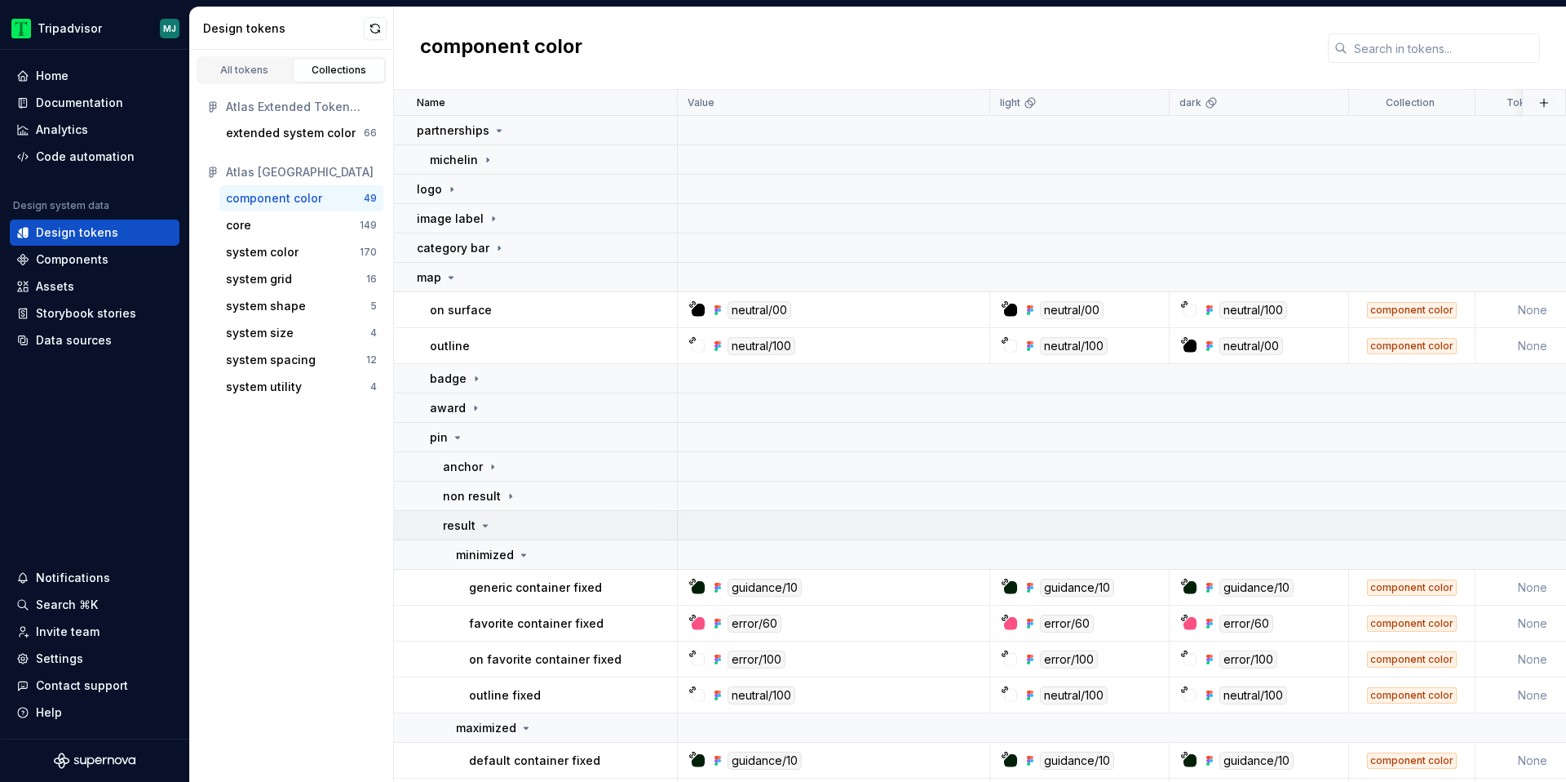
click at [485, 529] on icon at bounding box center [485, 525] width 13 height 13
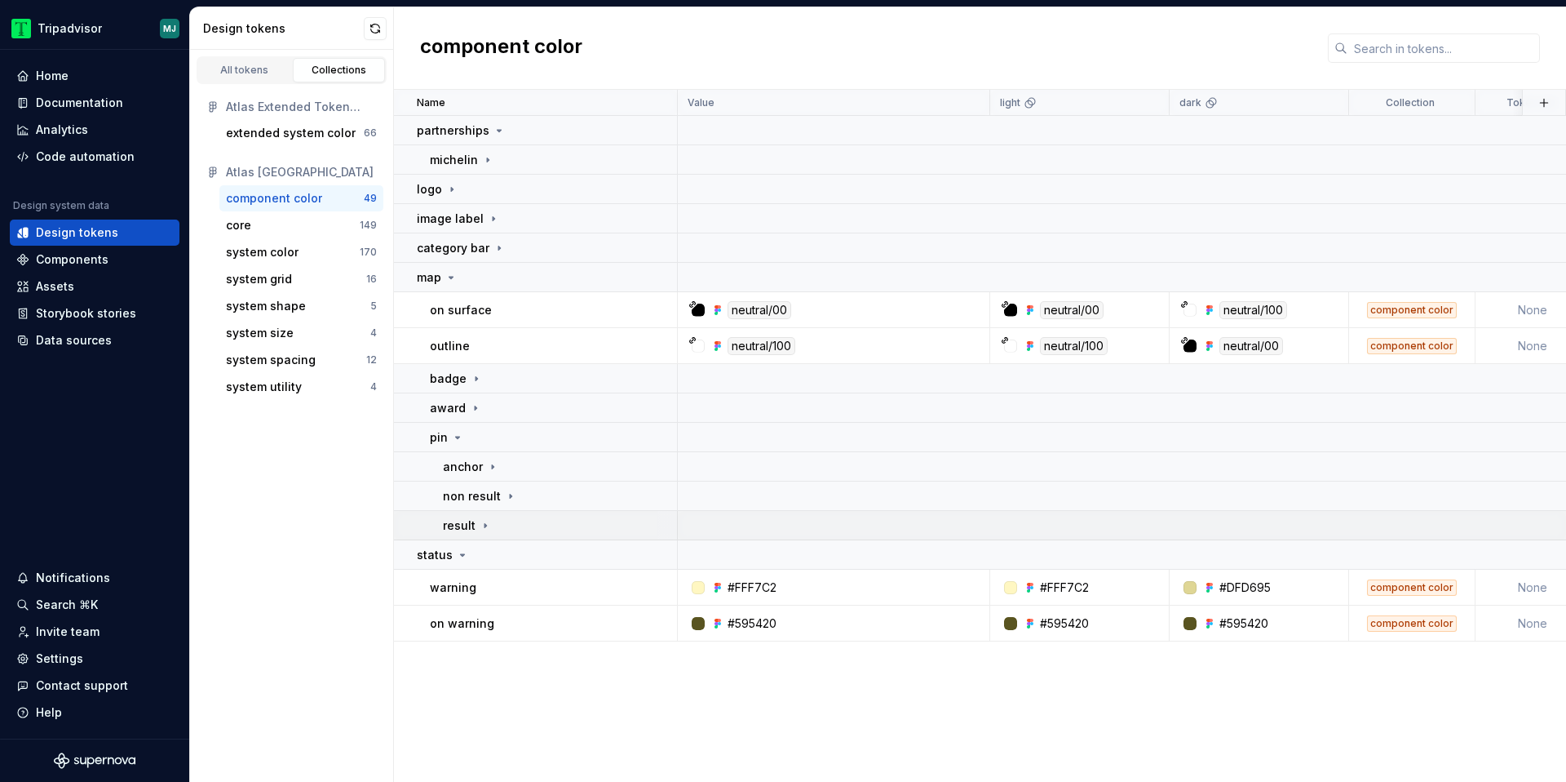
click at [487, 528] on icon at bounding box center [485, 525] width 13 height 13
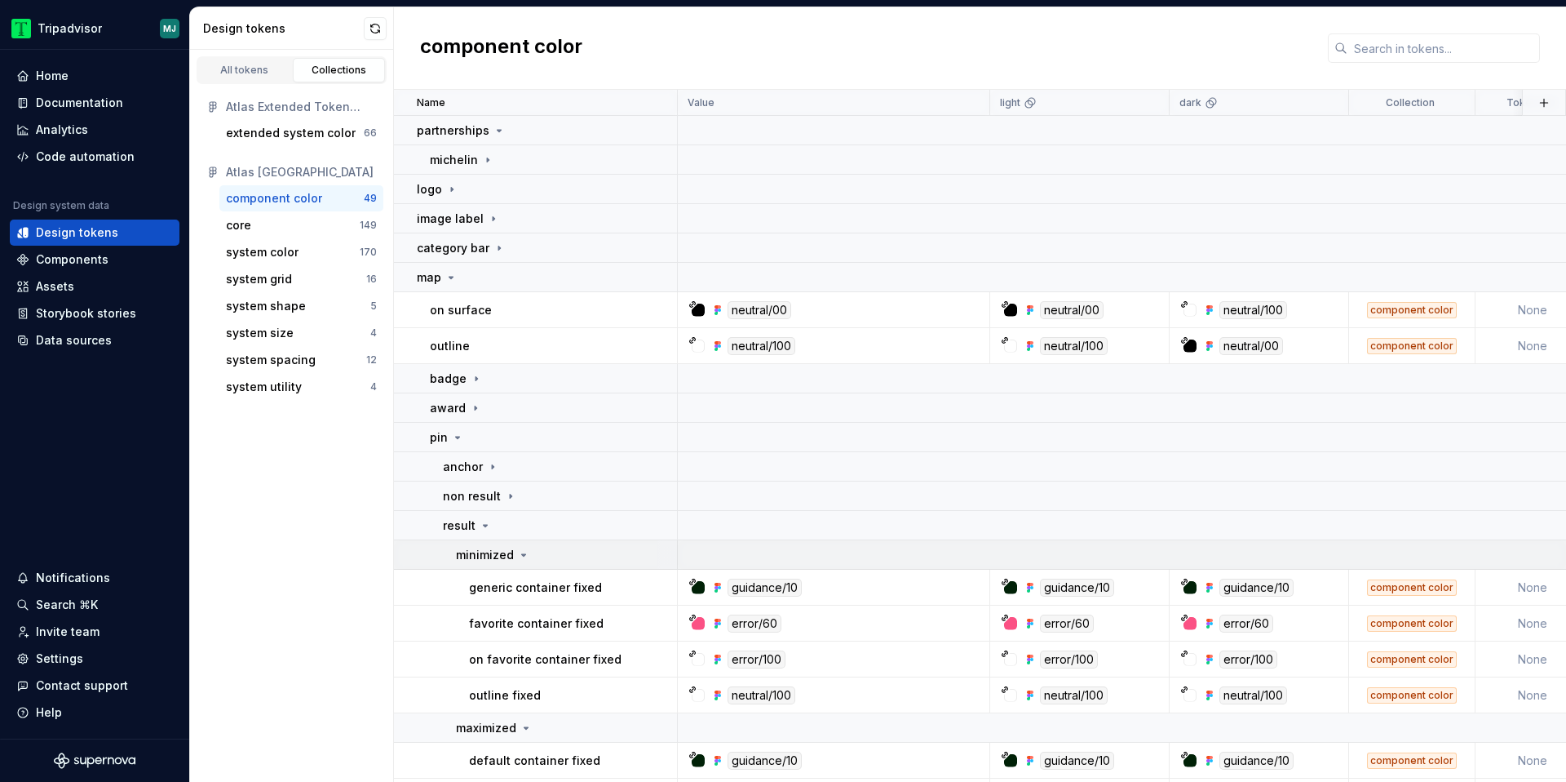
click at [494, 560] on p "minimized" at bounding box center [485, 555] width 58 height 16
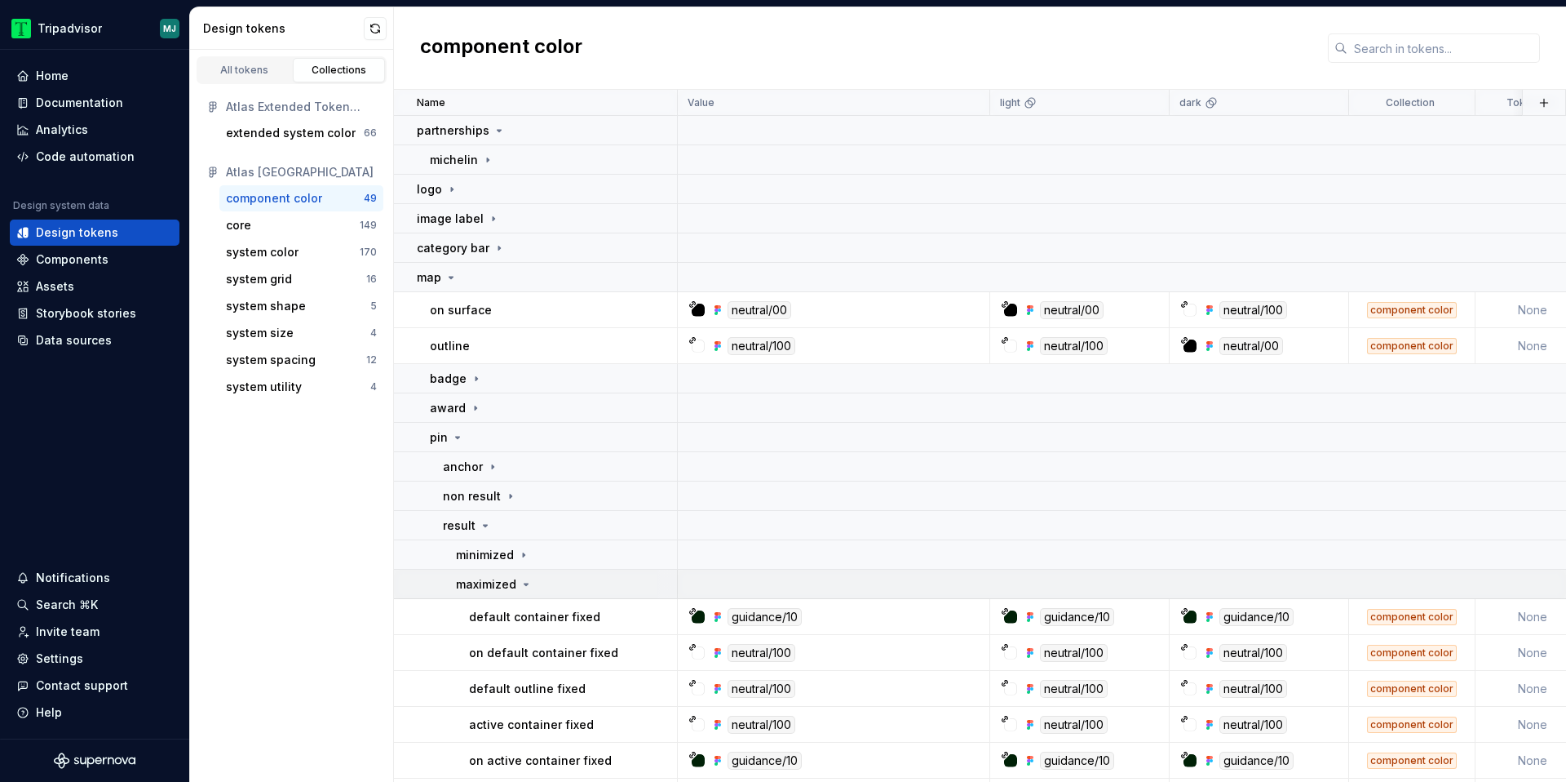
click at [498, 586] on p "maximized" at bounding box center [486, 584] width 60 height 16
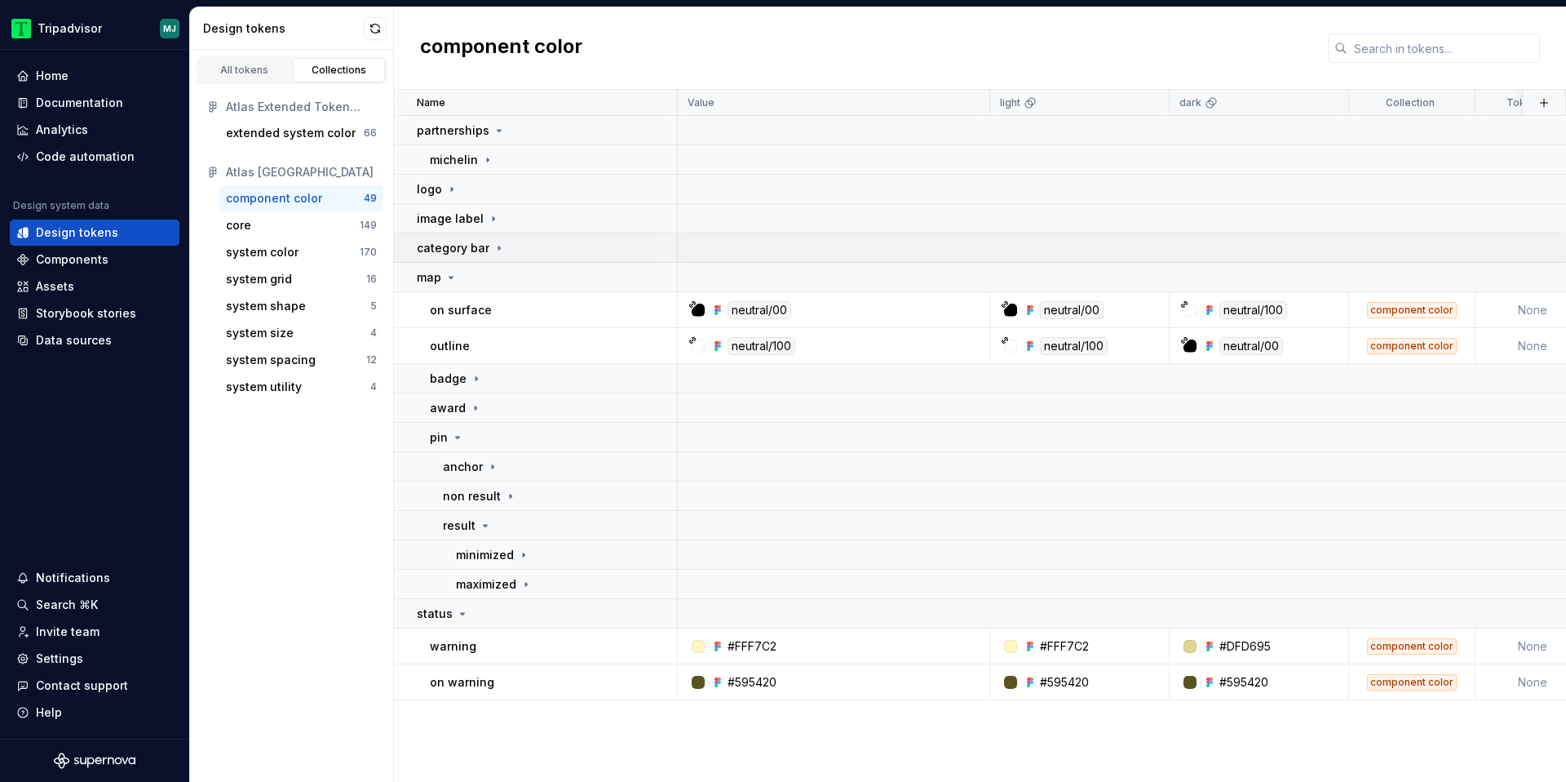
click at [510, 253] on div "category bar" at bounding box center [546, 248] width 259 height 16
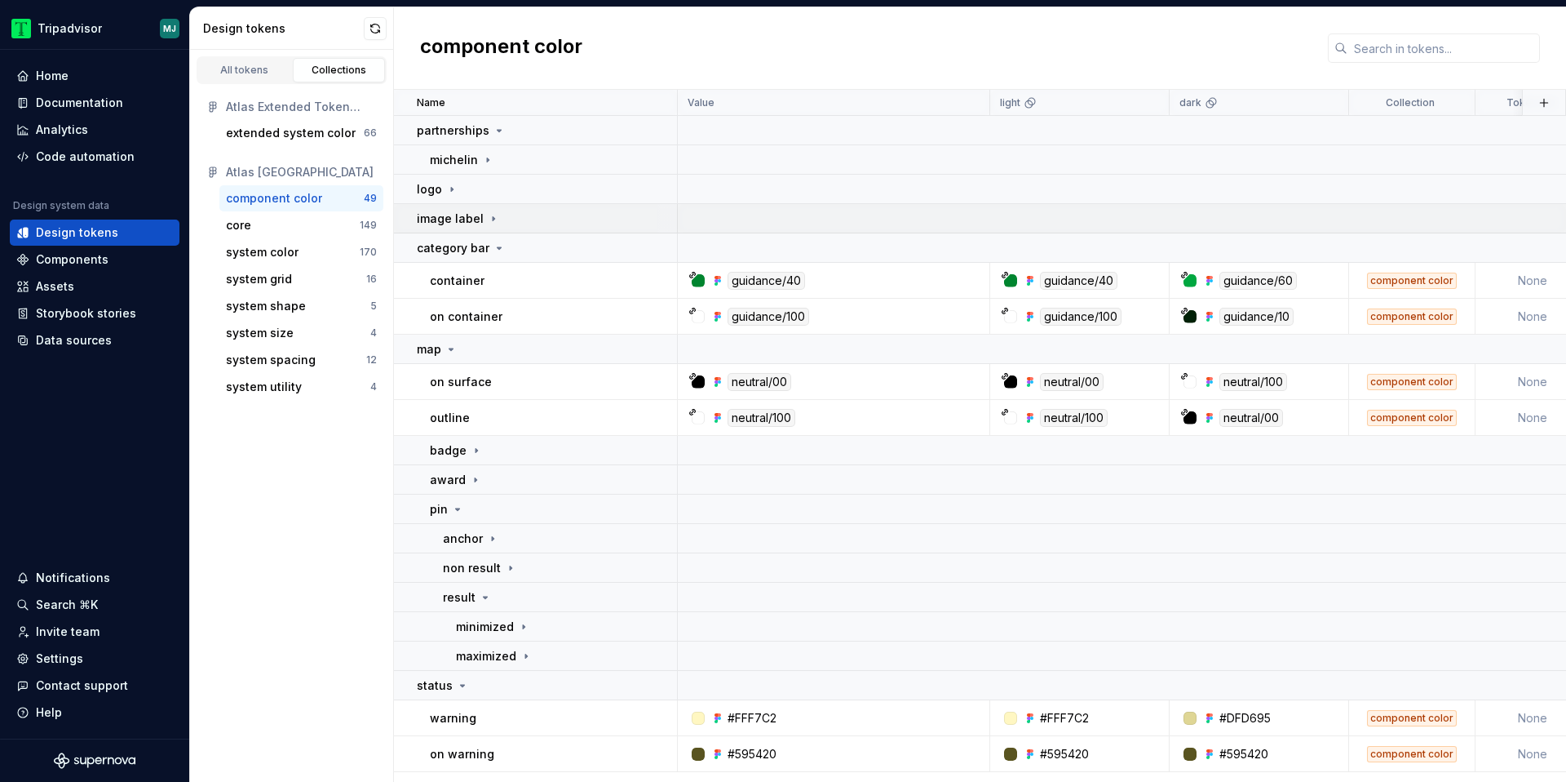
click at [514, 214] on div "image label" at bounding box center [546, 218] width 259 height 16
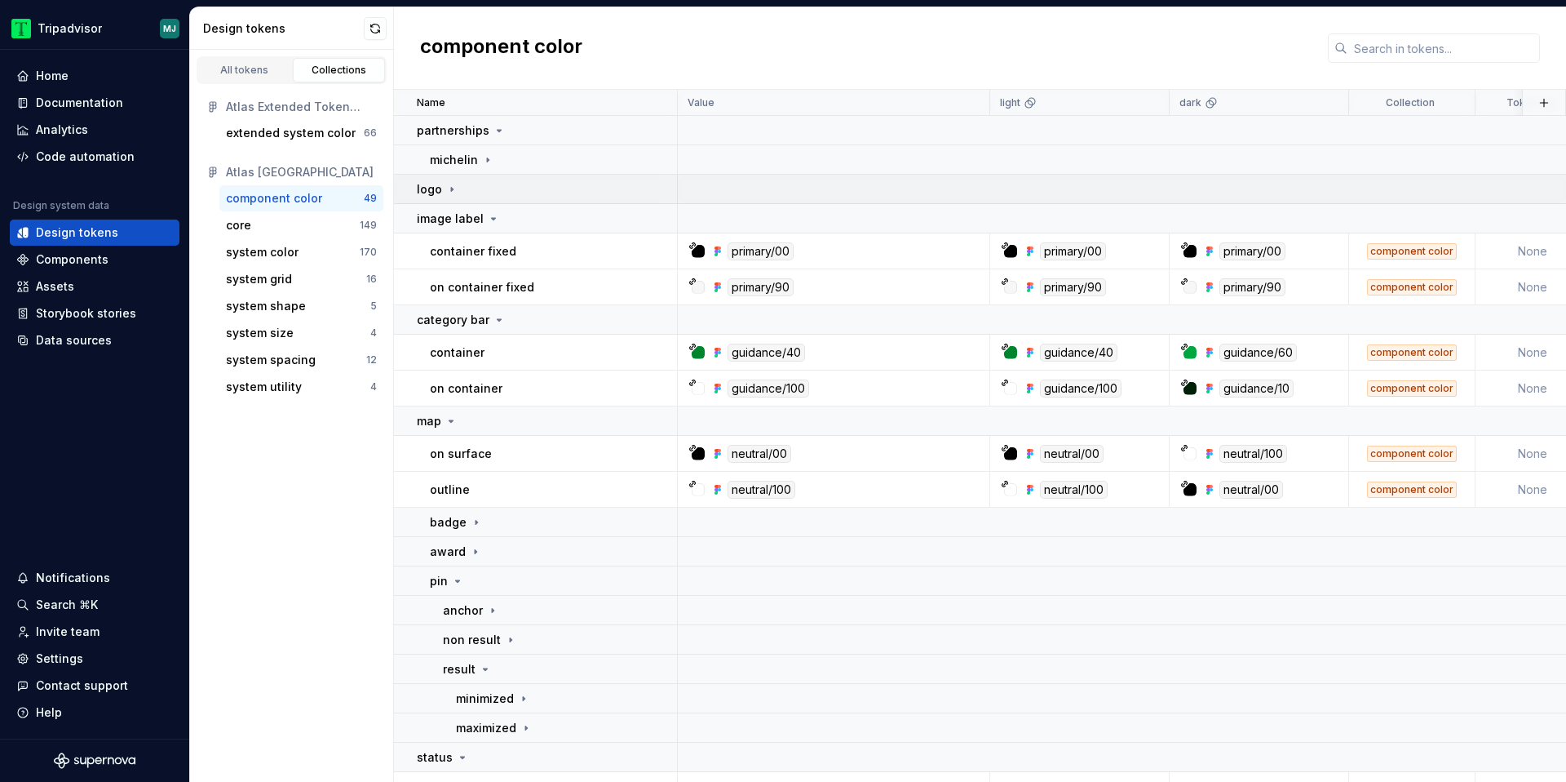
click at [512, 183] on div "logo" at bounding box center [546, 189] width 259 height 16
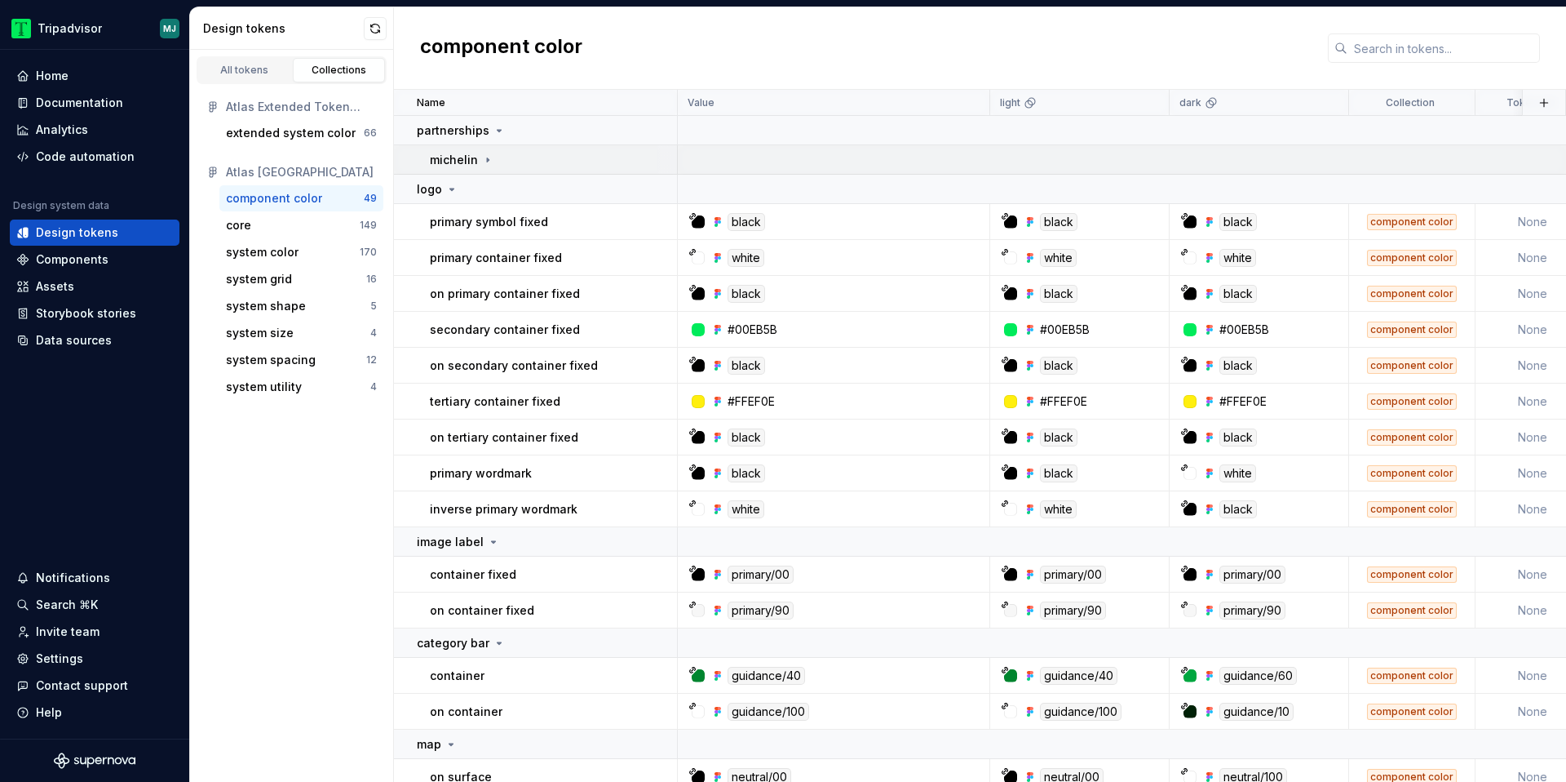
click at [525, 155] on div "michelin" at bounding box center [553, 160] width 246 height 16
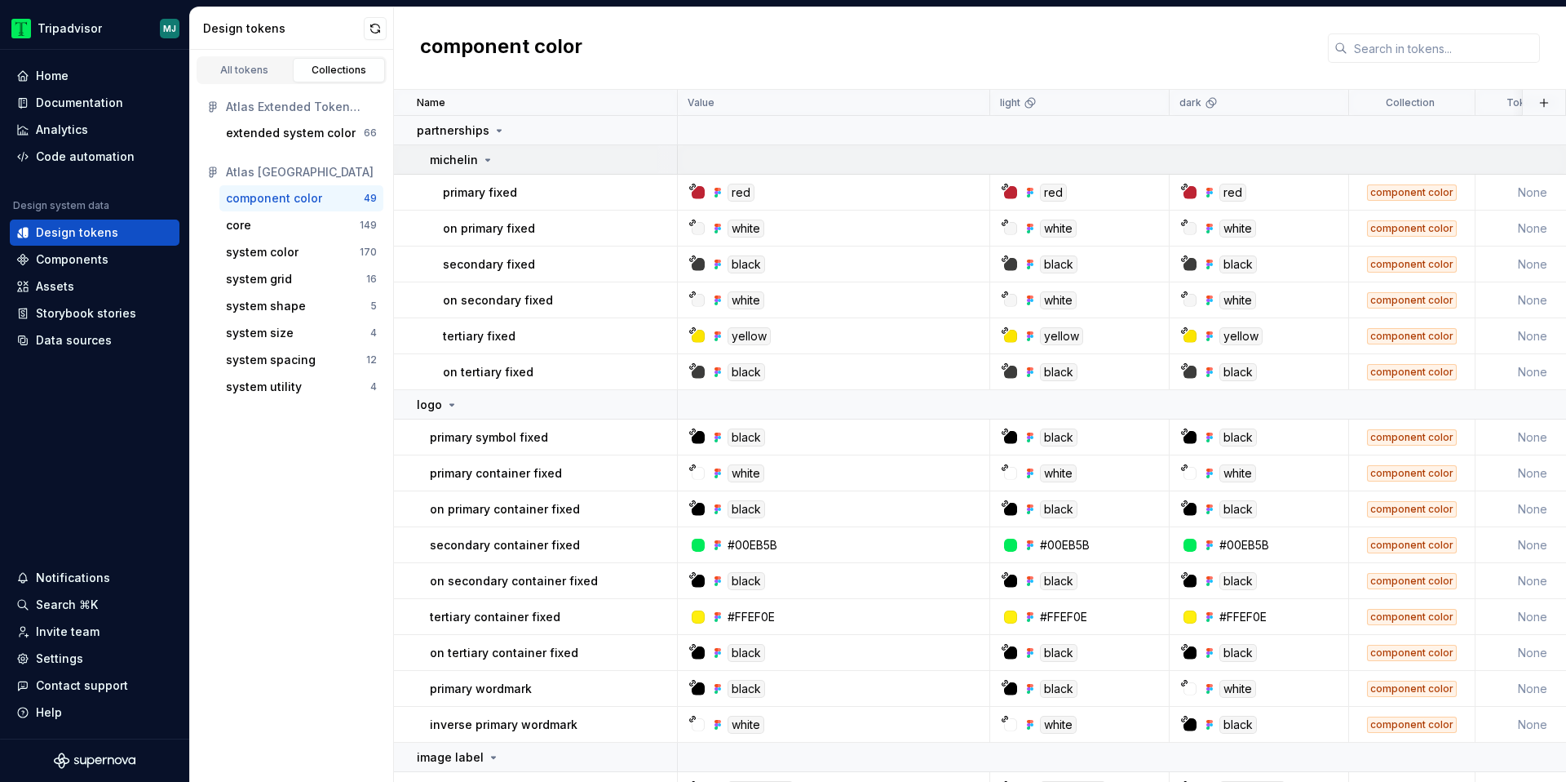
click at [521, 162] on div "michelin" at bounding box center [553, 160] width 246 height 16
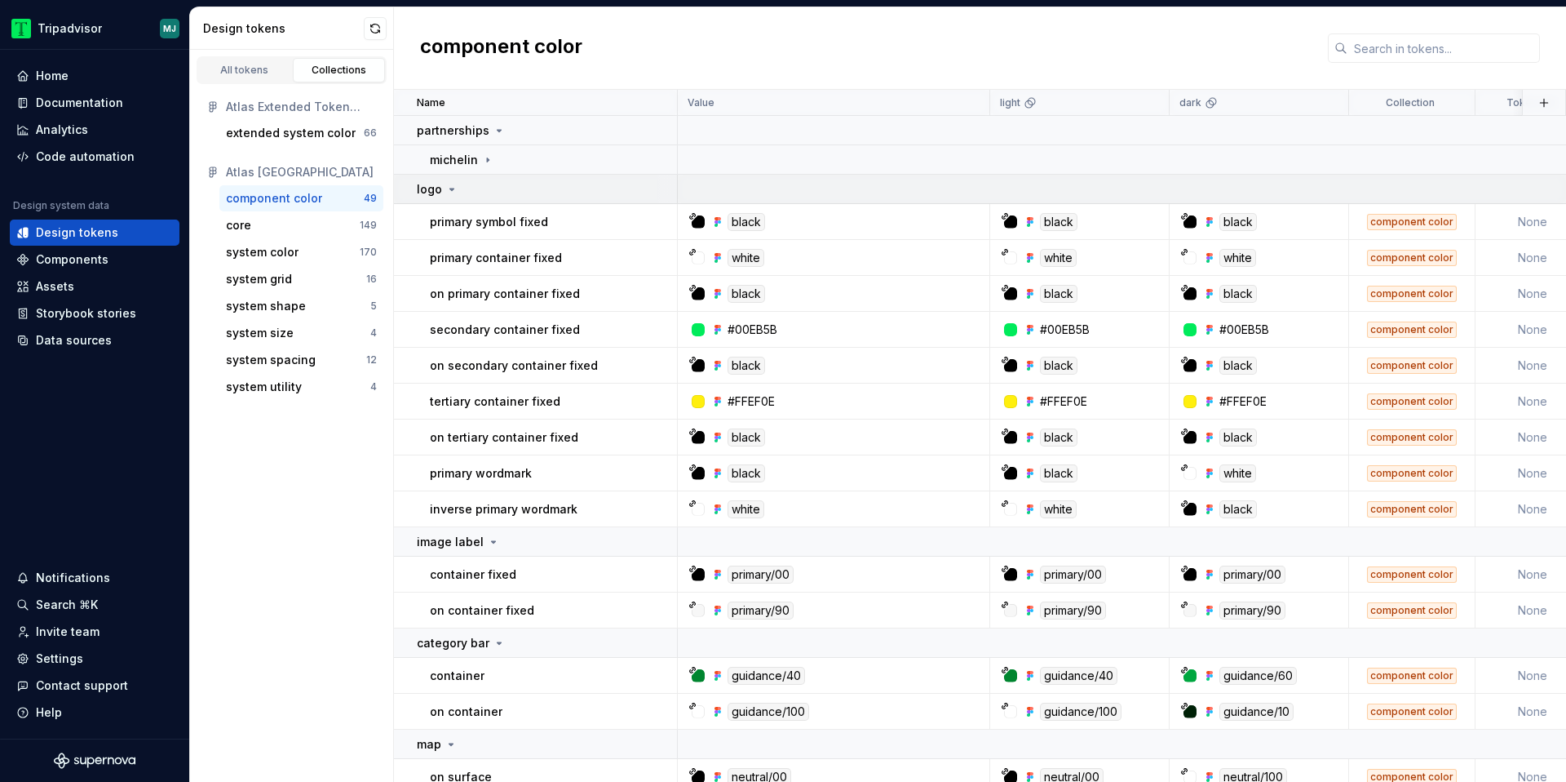
click at [525, 187] on div "logo" at bounding box center [546, 189] width 259 height 16
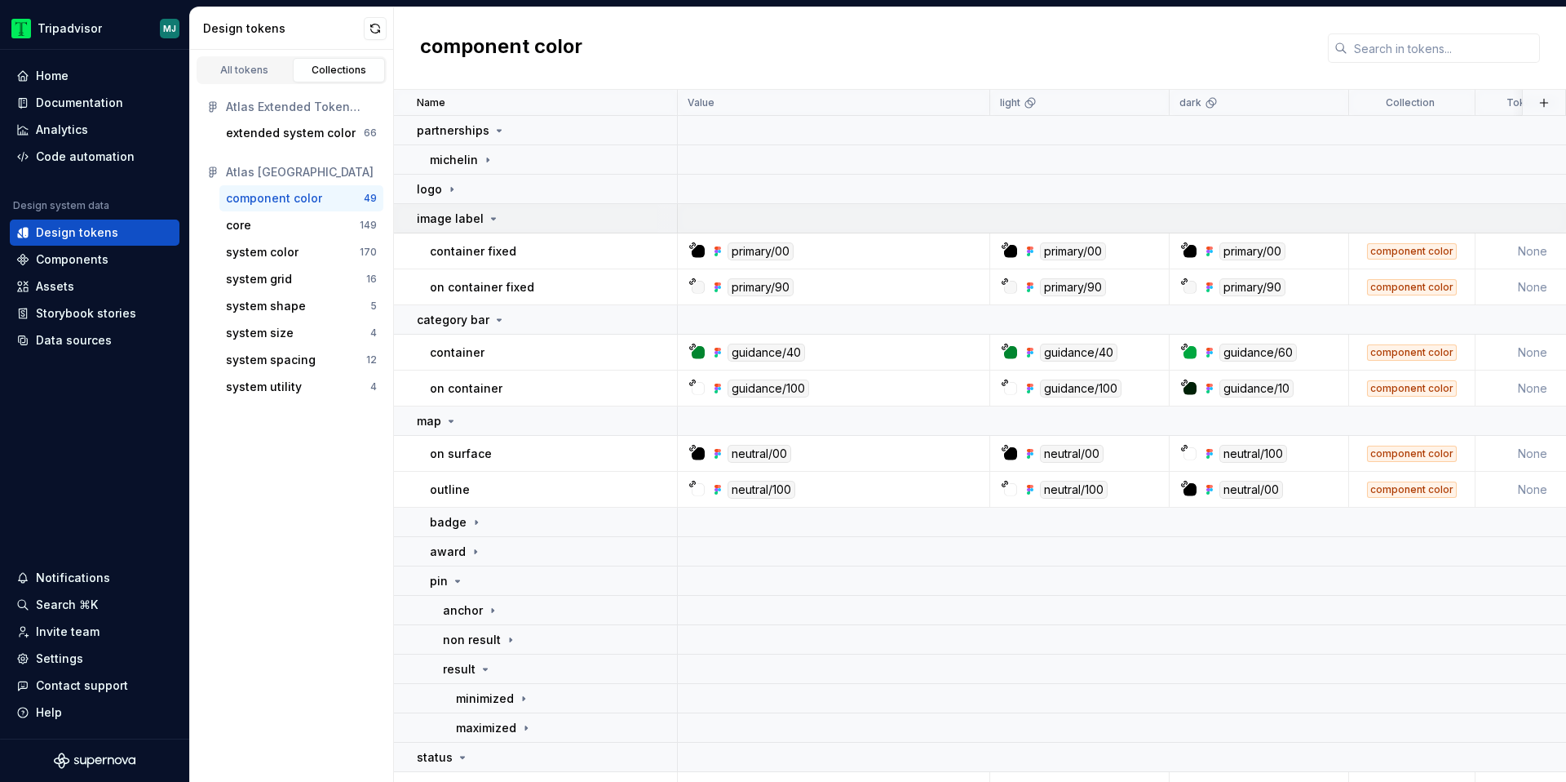
click at [517, 206] on td "image label" at bounding box center [536, 218] width 284 height 29
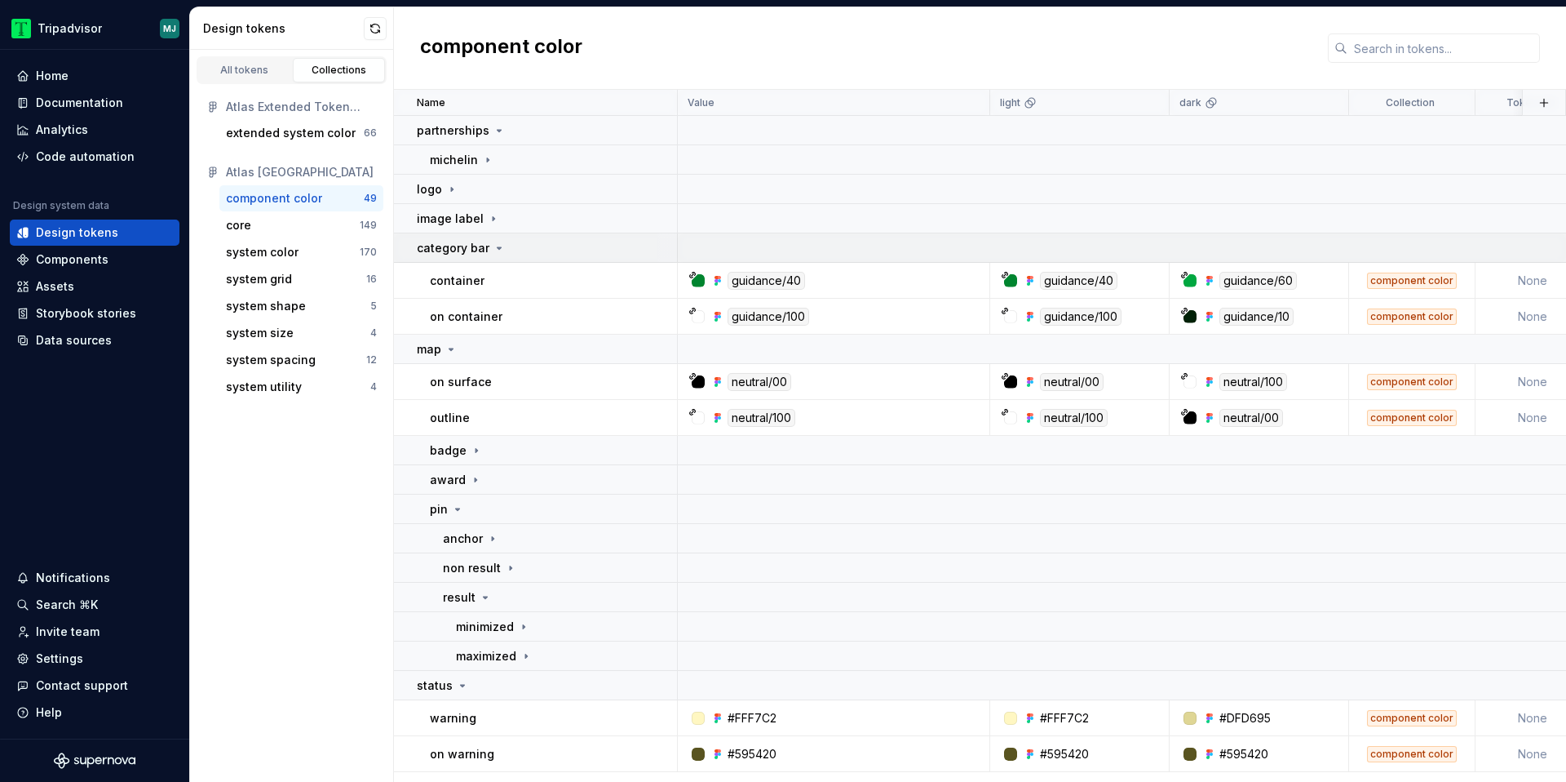
click at [507, 246] on div "category bar" at bounding box center [546, 248] width 259 height 16
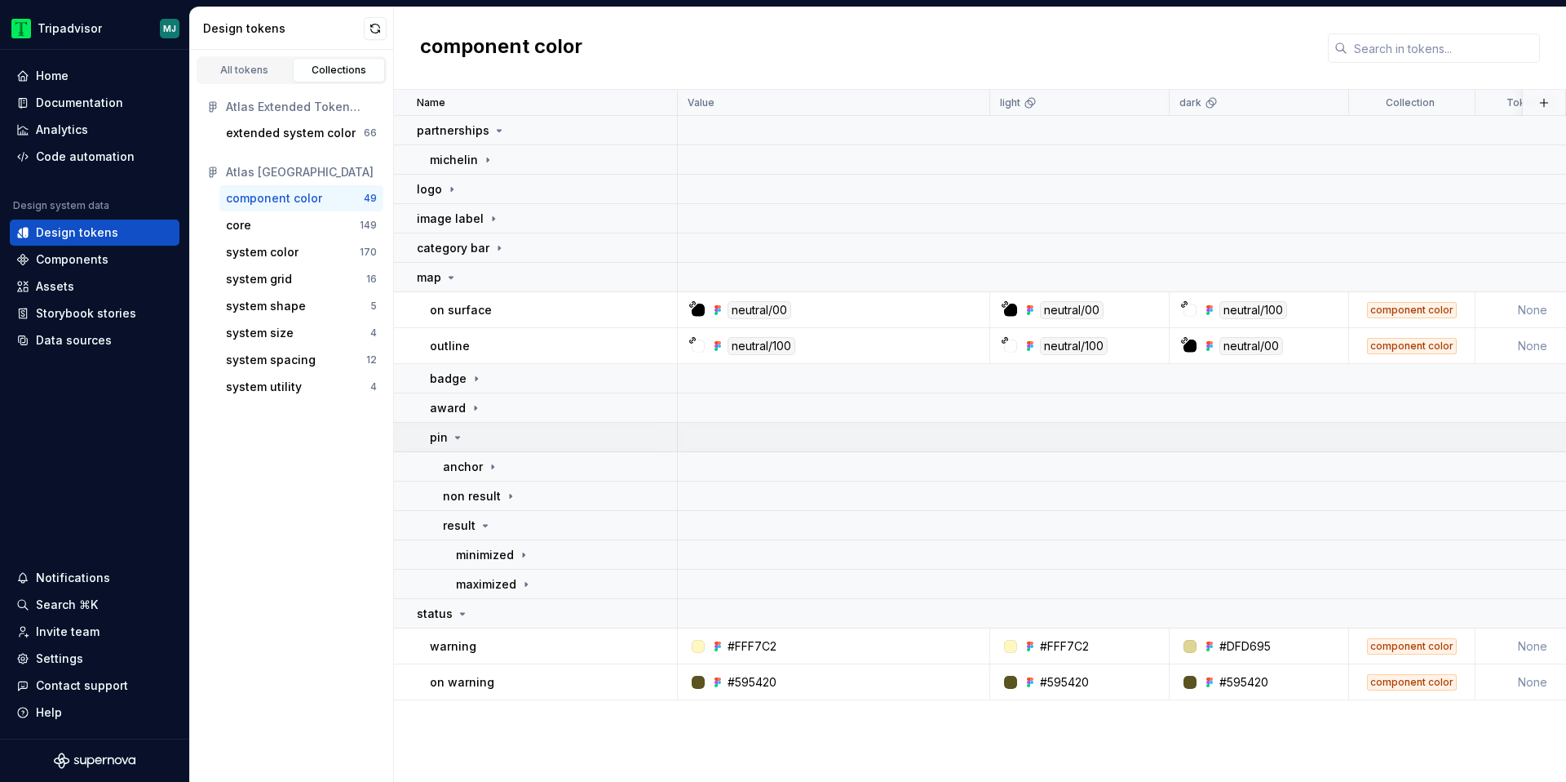
click at [486, 433] on div "pin" at bounding box center [553, 437] width 246 height 16
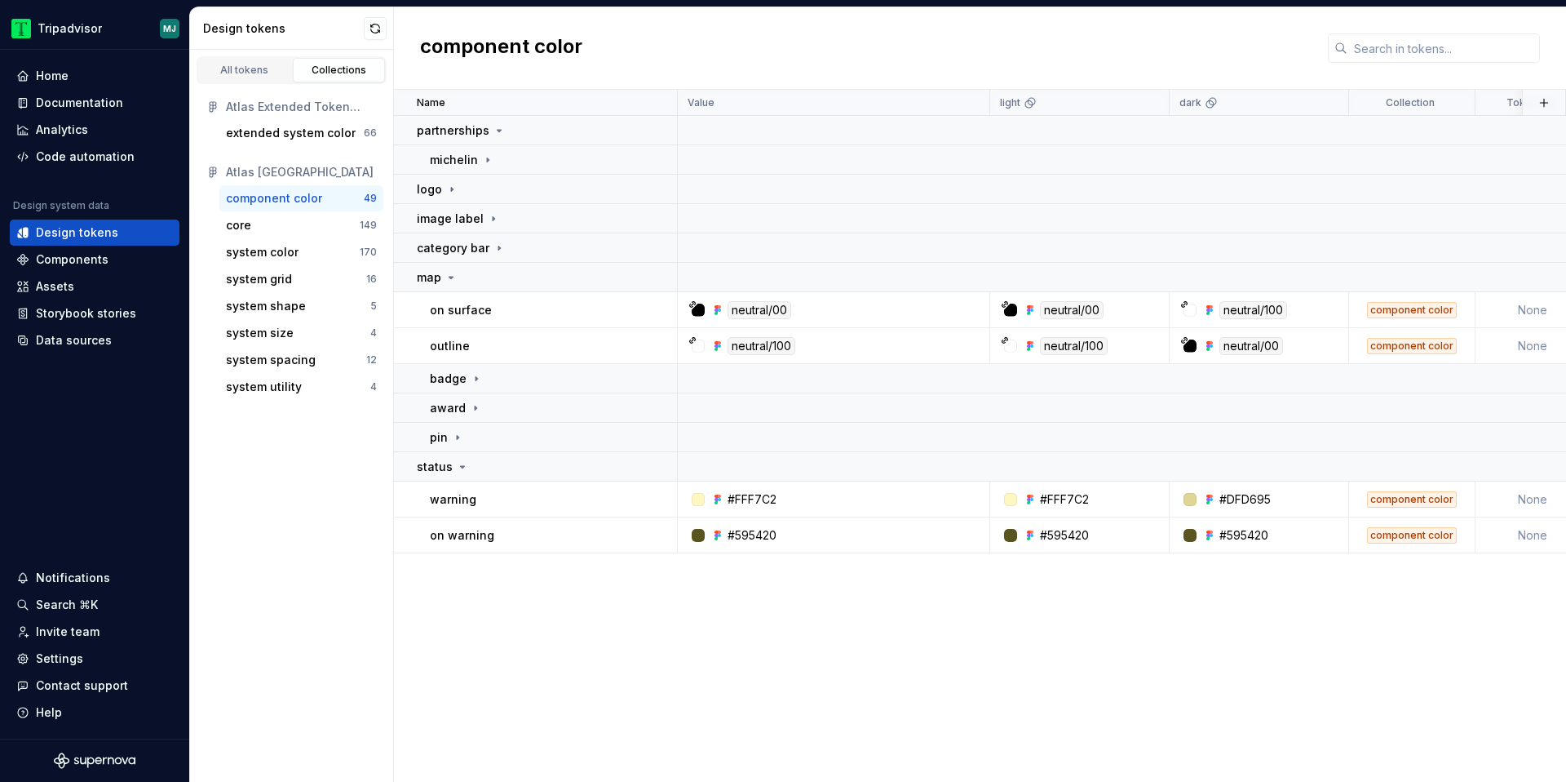
click at [669, 666] on div "Name Value light dark Collection Token set Description Last updated partnership…" at bounding box center [980, 436] width 1172 height 692
